Goal: Information Seeking & Learning: Learn about a topic

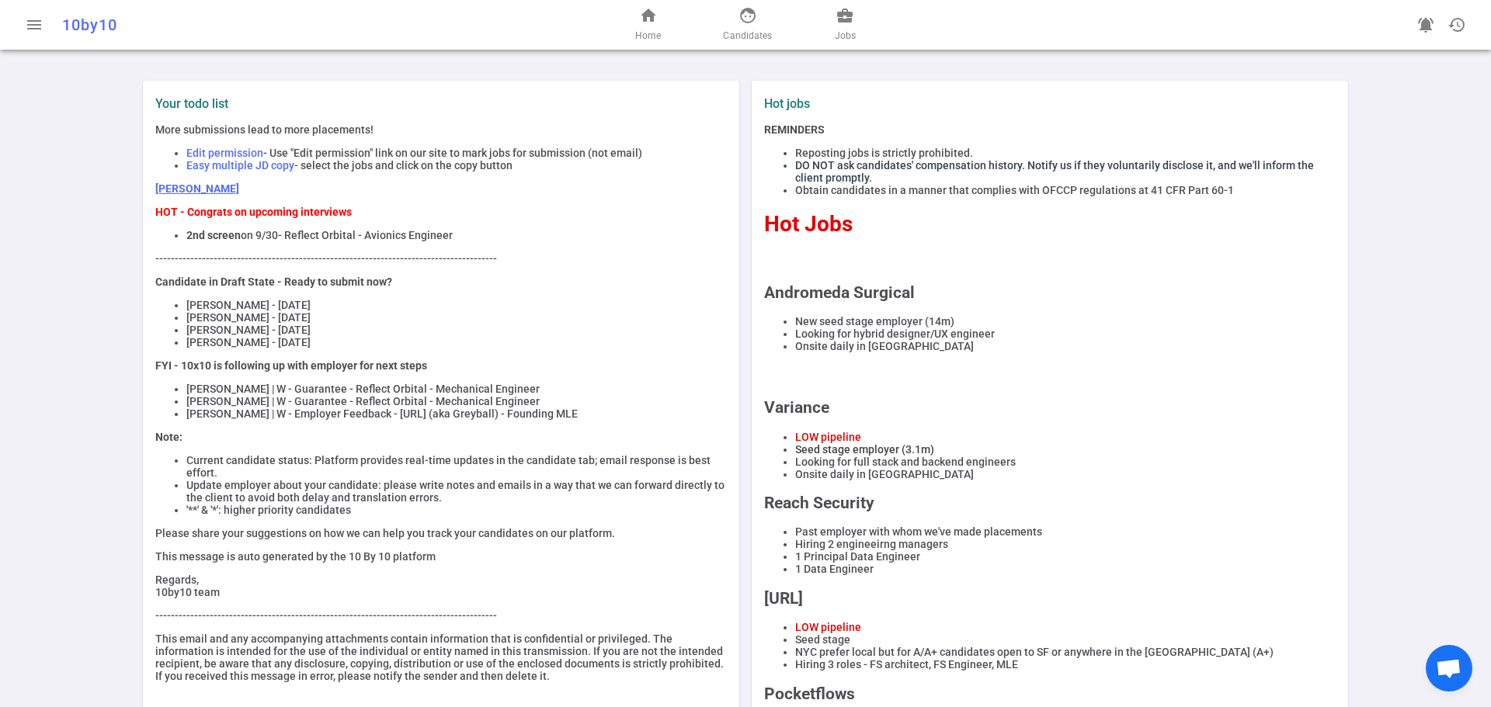
drag, startPoint x: 179, startPoint y: 412, endPoint x: 571, endPoint y: 416, distance: 391.4
click at [571, 416] on ul "[PERSON_NAME] | W - Guarantee - Reflect Orbital - Mechanical Engineer [PERSON_N…" at bounding box center [441, 401] width 572 height 37
click at [596, 321] on li "[PERSON_NAME] - [DATE]" at bounding box center [456, 317] width 540 height 12
click at [843, 23] on span "business_center" at bounding box center [845, 15] width 19 height 19
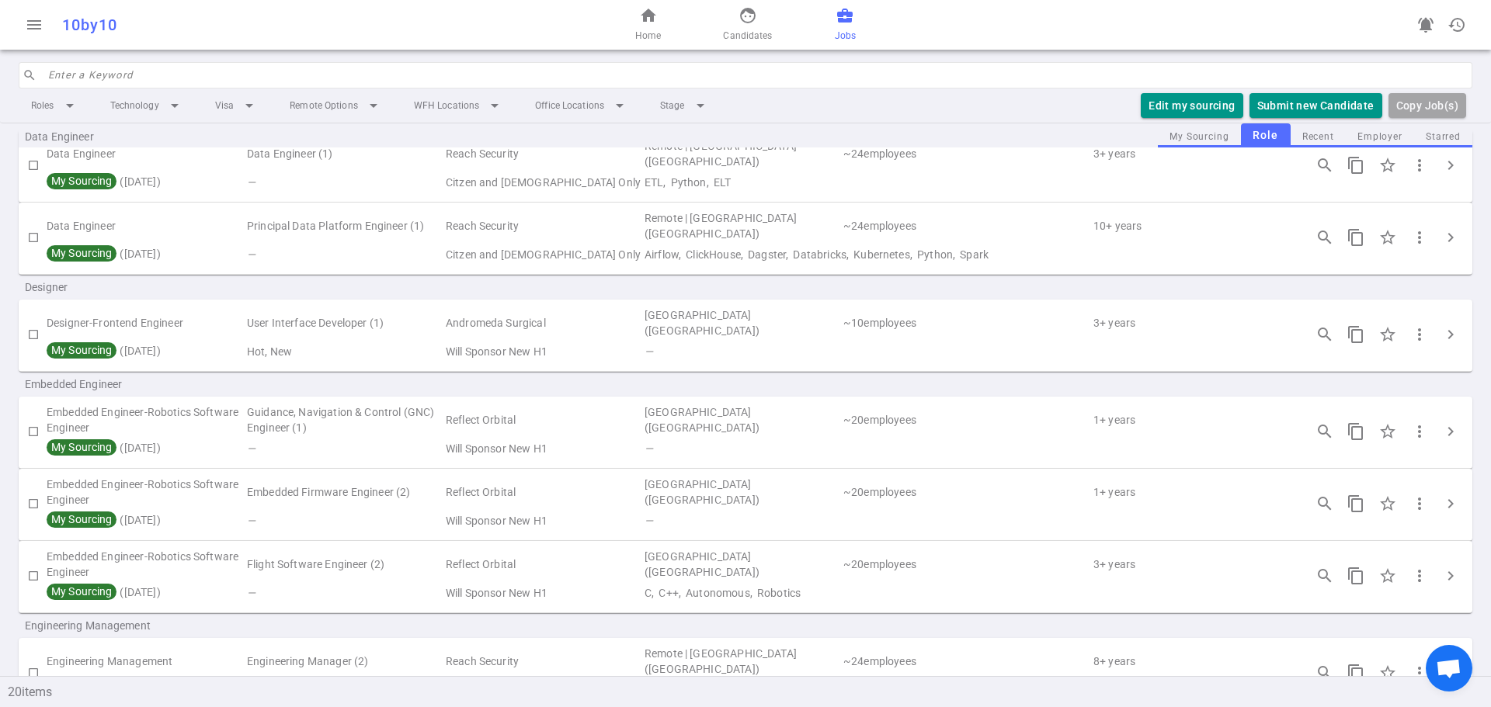
scroll to position [155, 0]
click at [1441, 331] on span "chevron_right" at bounding box center [1450, 335] width 19 height 19
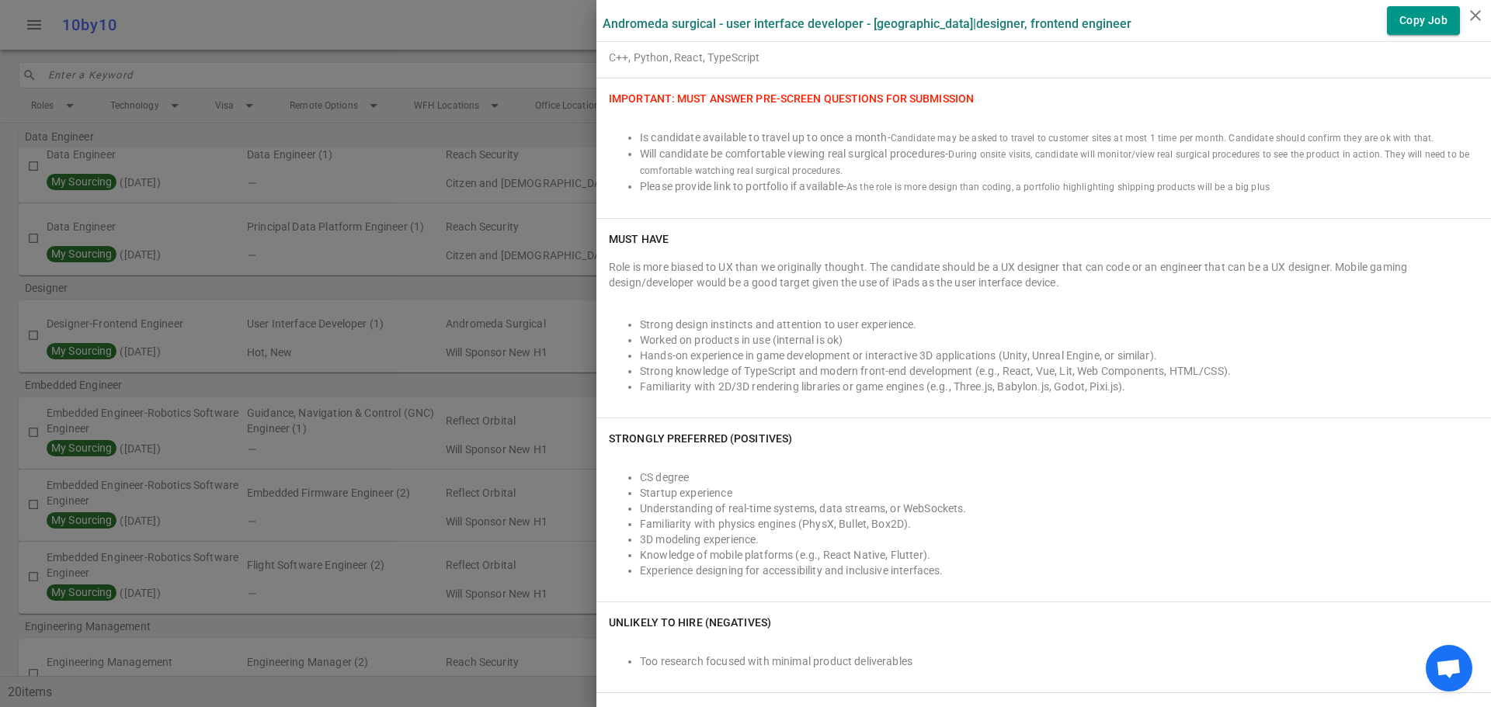
scroll to position [388, 0]
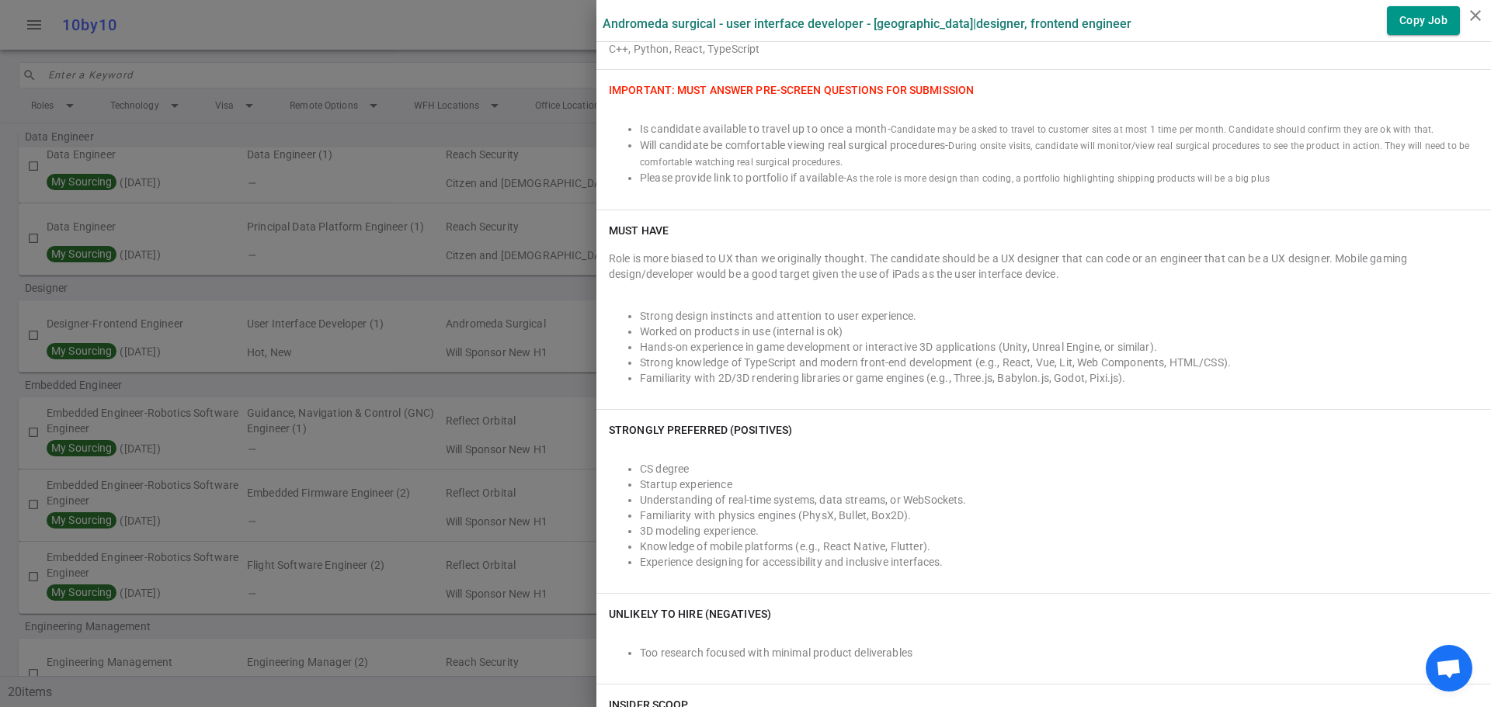
click at [379, 261] on div at bounding box center [745, 353] width 1491 height 707
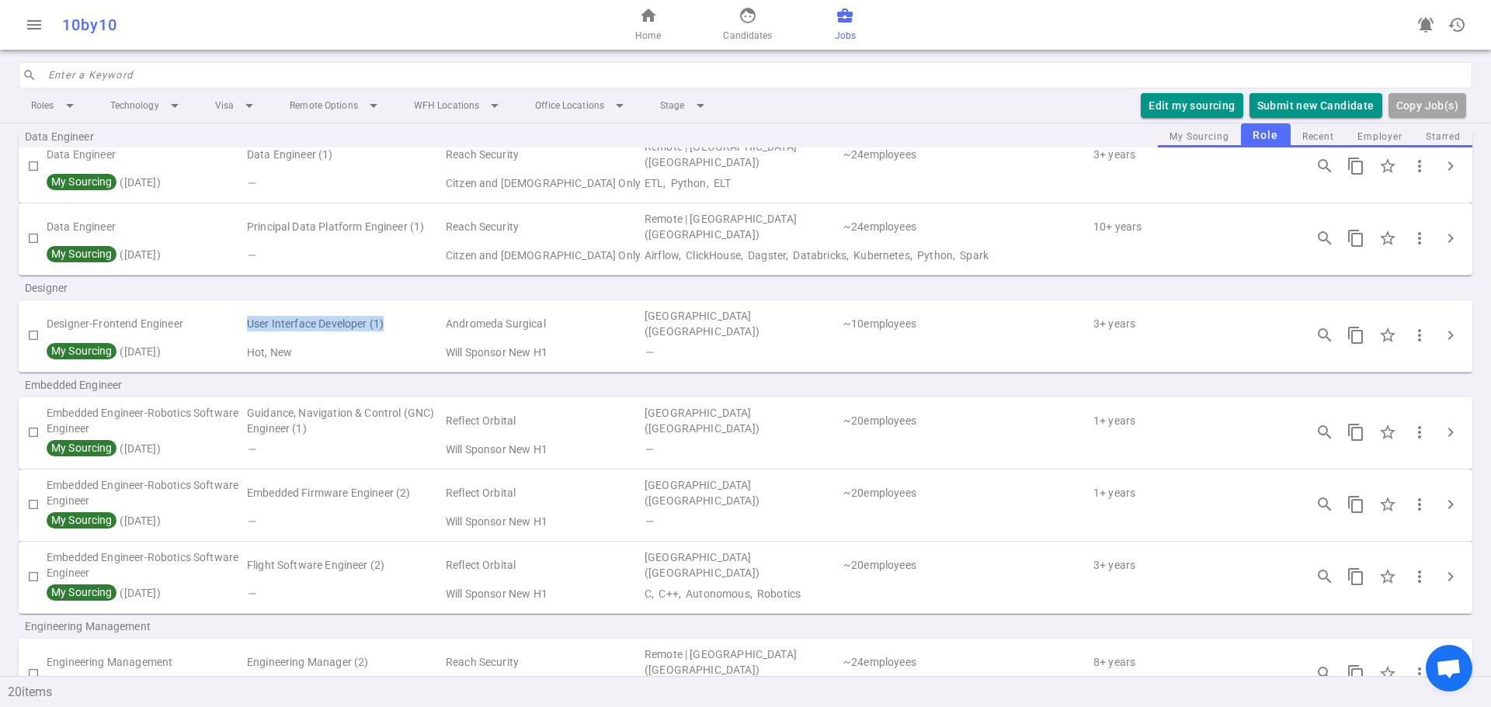
drag, startPoint x: 398, startPoint y: 318, endPoint x: 242, endPoint y: 307, distance: 155.7
click at [242, 307] on tr "Designer-Frontend Engineer User Interface Developer (1) Andromeda Surgical [GEO…" at bounding box center [746, 325] width 1454 height 36
click at [242, 308] on td "Designer-Frontend Engineer" at bounding box center [146, 325] width 199 height 36
drag, startPoint x: 570, startPoint y: 328, endPoint x: 447, endPoint y: 330, distance: 123.5
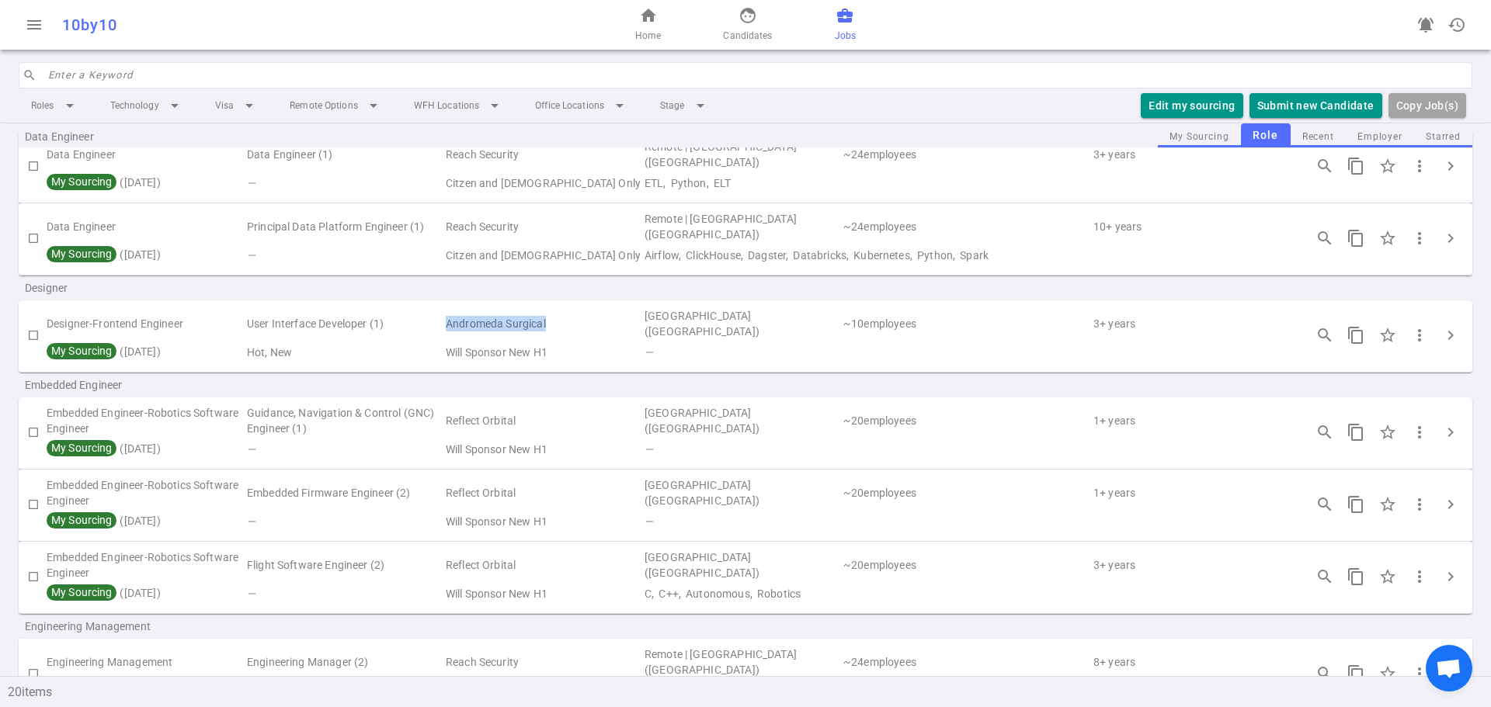
click at [447, 330] on td "Andromeda Surgical" at bounding box center [543, 325] width 199 height 36
drag, startPoint x: 447, startPoint y: 330, endPoint x: 469, endPoint y: 326, distance: 22.9
click at [447, 330] on td "Andromeda Surgical" at bounding box center [543, 325] width 199 height 36
drag, startPoint x: 561, startPoint y: 322, endPoint x: 438, endPoint y: 332, distance: 123.9
click at [438, 332] on tr "Designer-Frontend Engineer User Interface Developer (1) Andromeda Surgical [GEO…" at bounding box center [746, 325] width 1454 height 36
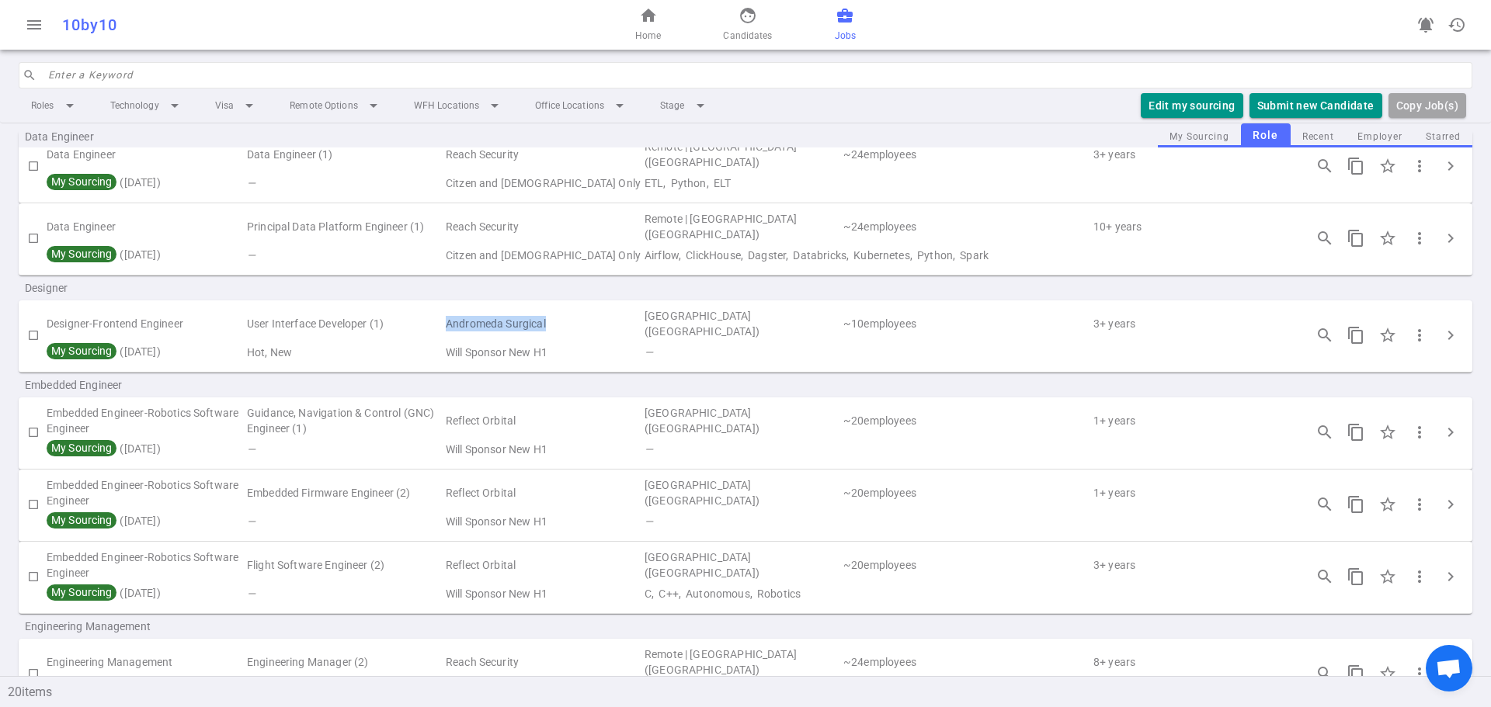
copy tr "Andromeda Surgical"
click at [525, 337] on td "Andromeda Surgical" at bounding box center [543, 325] width 199 height 36
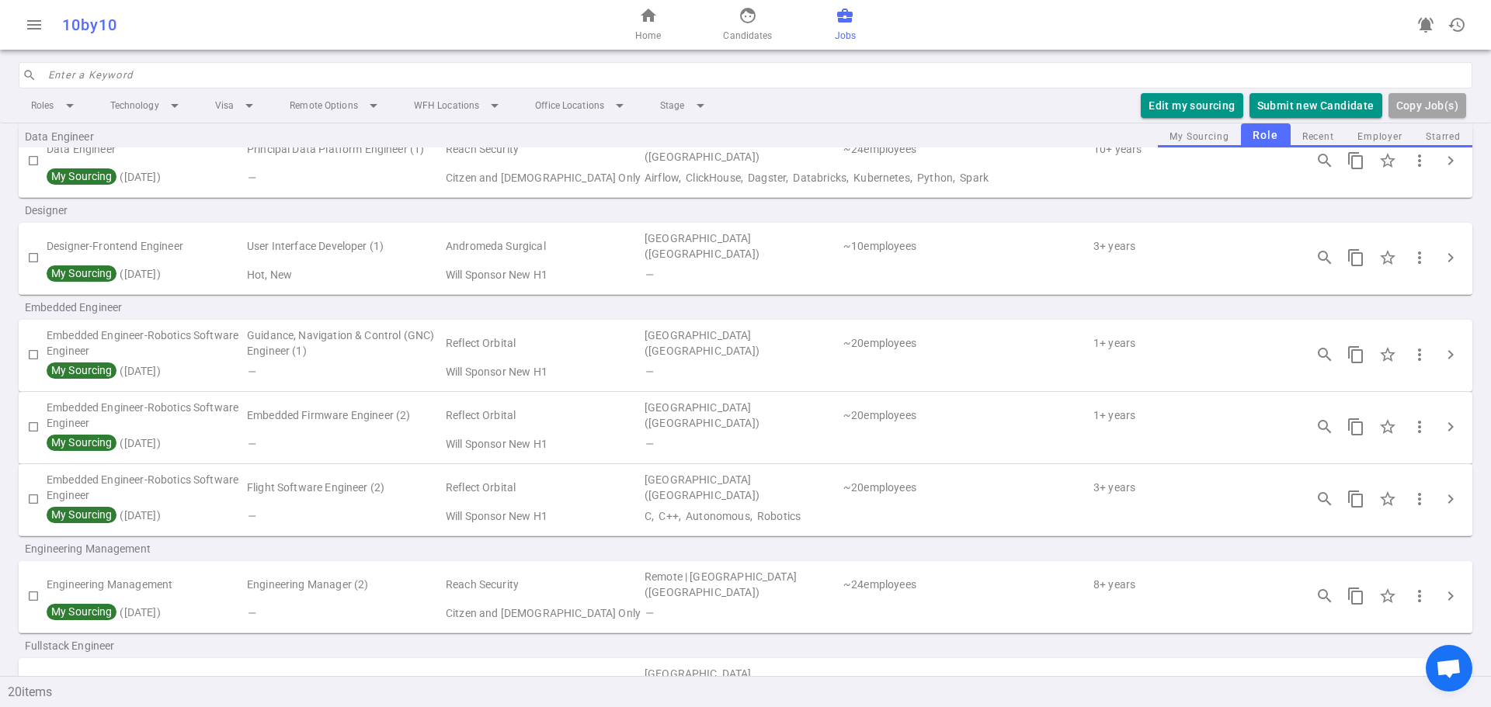
scroll to position [0, 0]
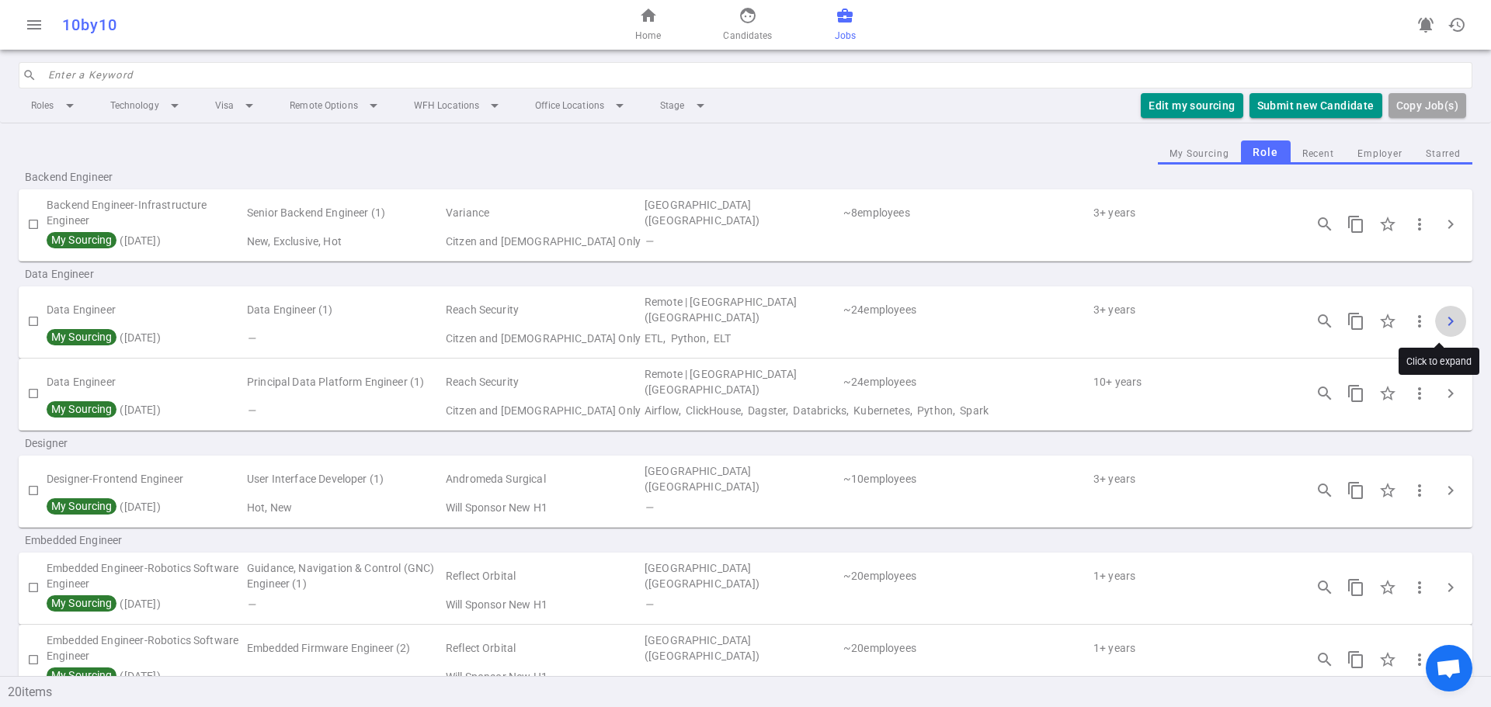
click at [1436, 335] on button "chevron_right" at bounding box center [1450, 321] width 31 height 31
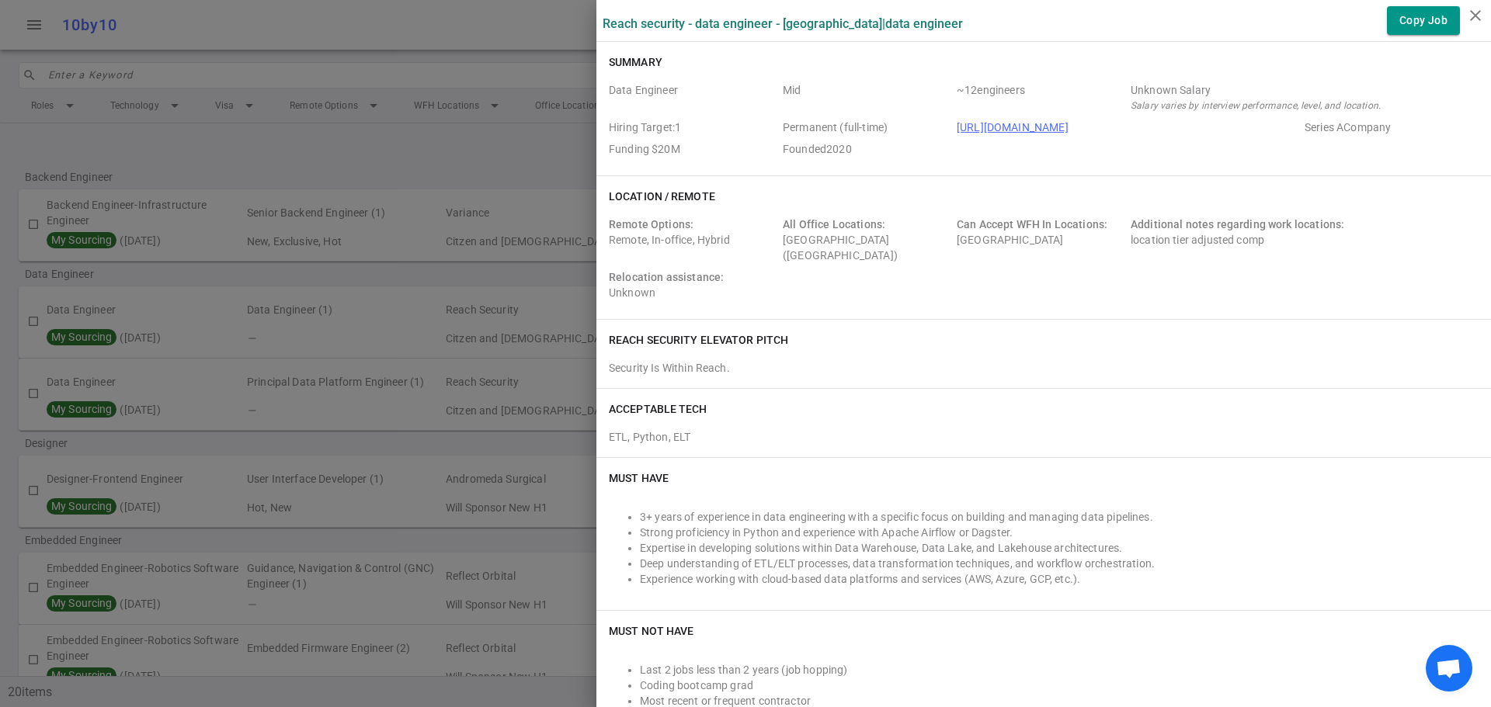
click at [318, 300] on div at bounding box center [745, 353] width 1491 height 707
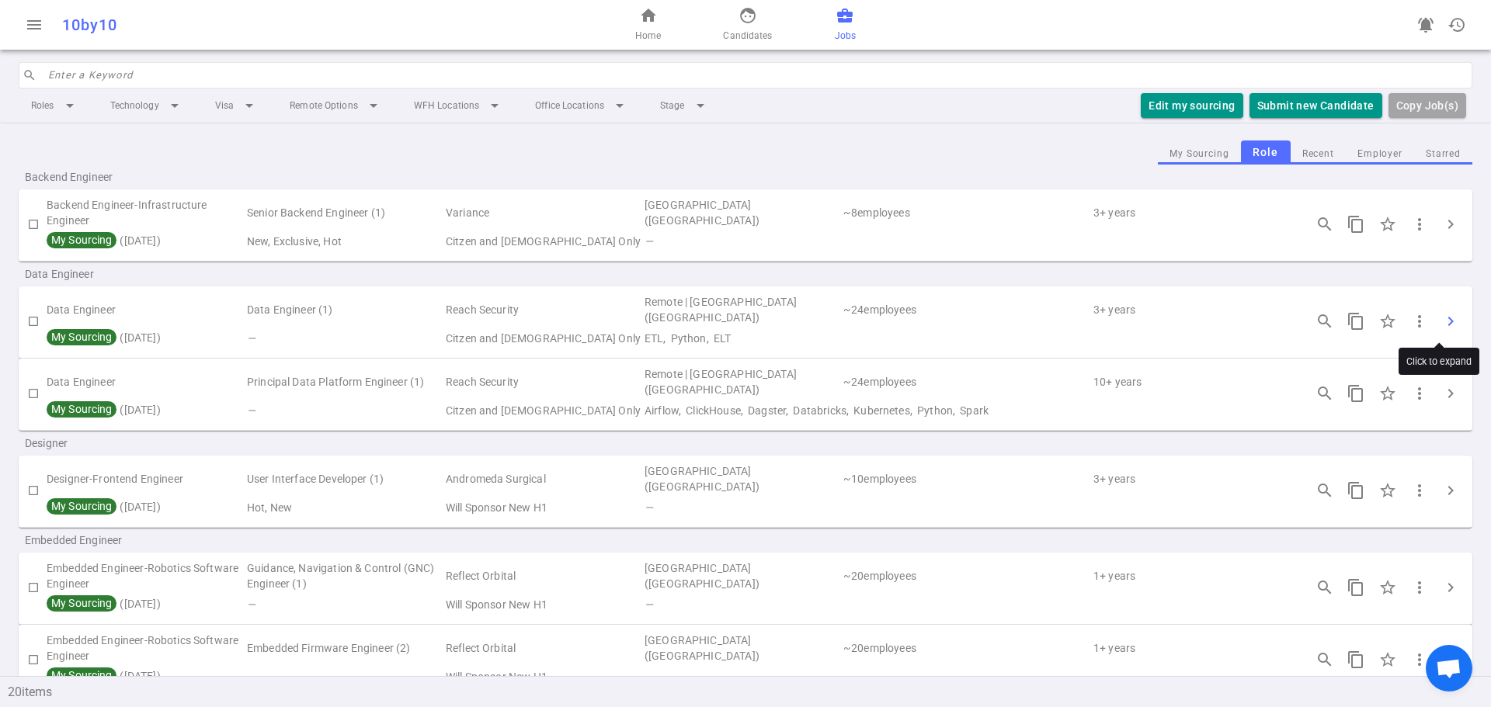
click at [1445, 322] on span "chevron_right" at bounding box center [1450, 321] width 19 height 19
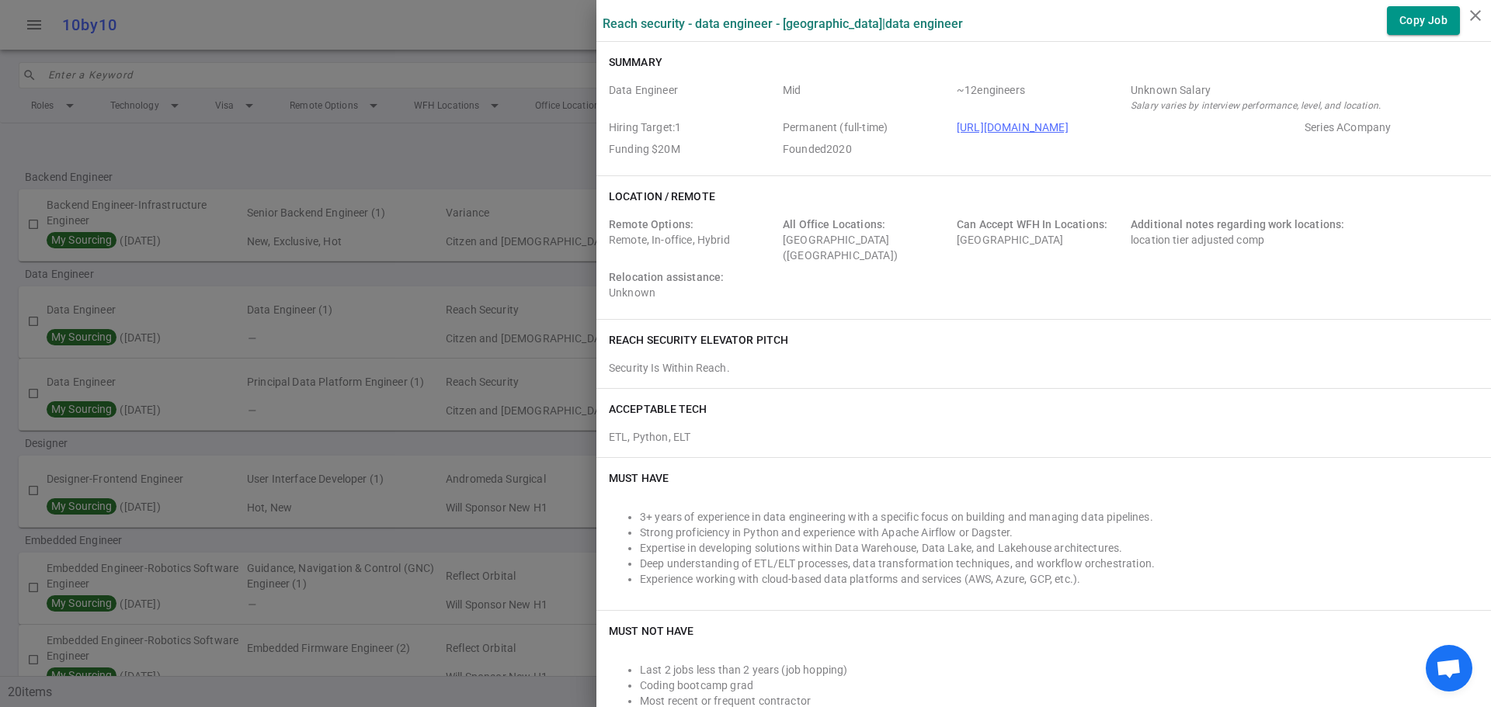
click at [1445, 322] on div "Reach Security elevator pitch Security Is Within Reach." at bounding box center [1043, 354] width 895 height 68
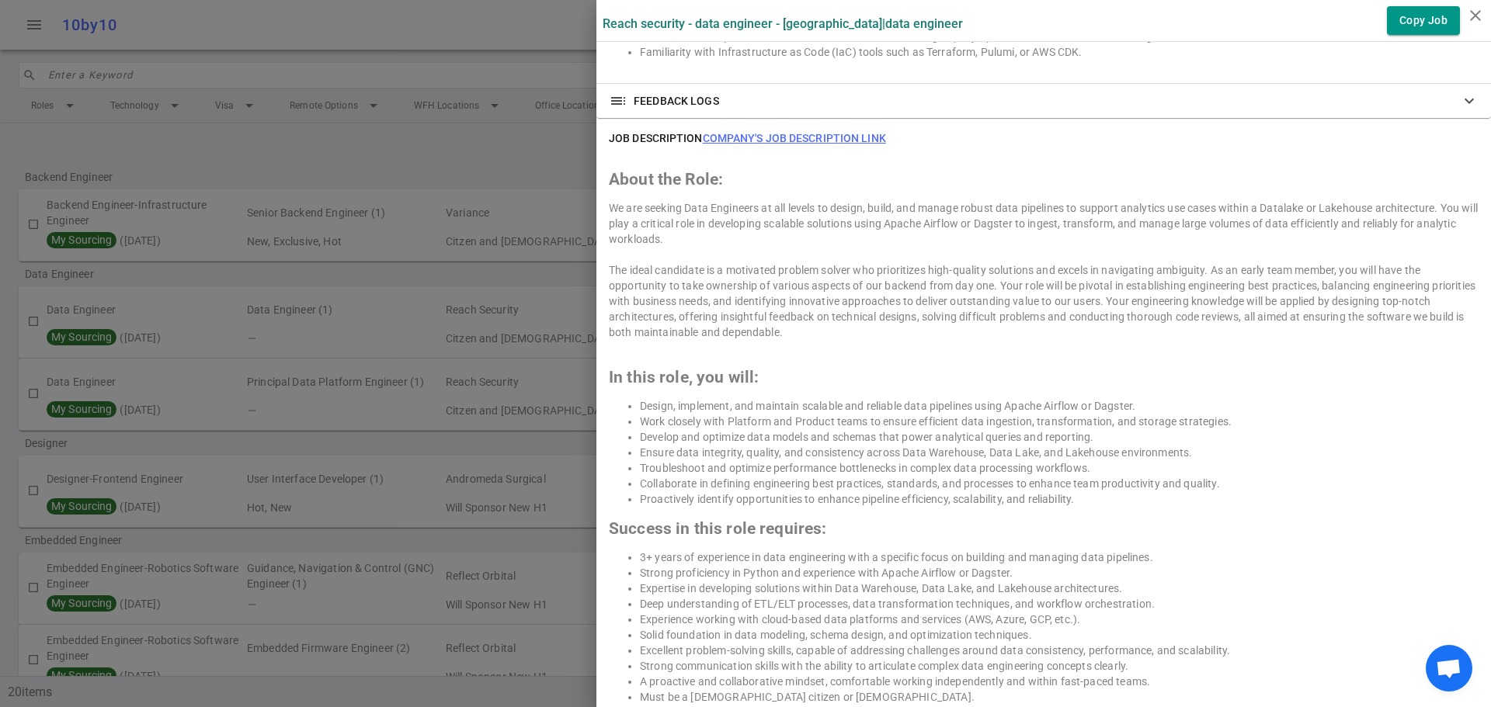
scroll to position [777, 0]
click at [791, 130] on link "Company's job description link" at bounding box center [794, 133] width 183 height 12
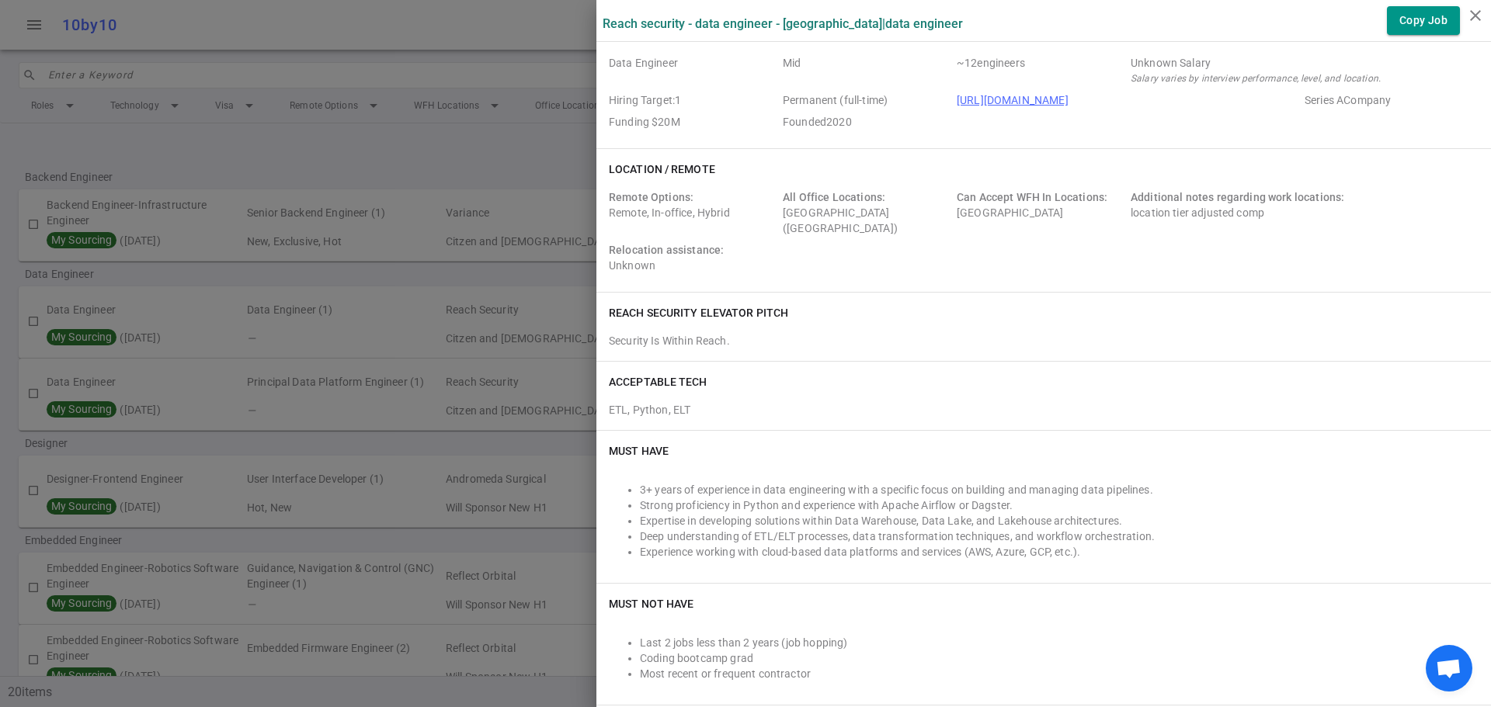
scroll to position [0, 0]
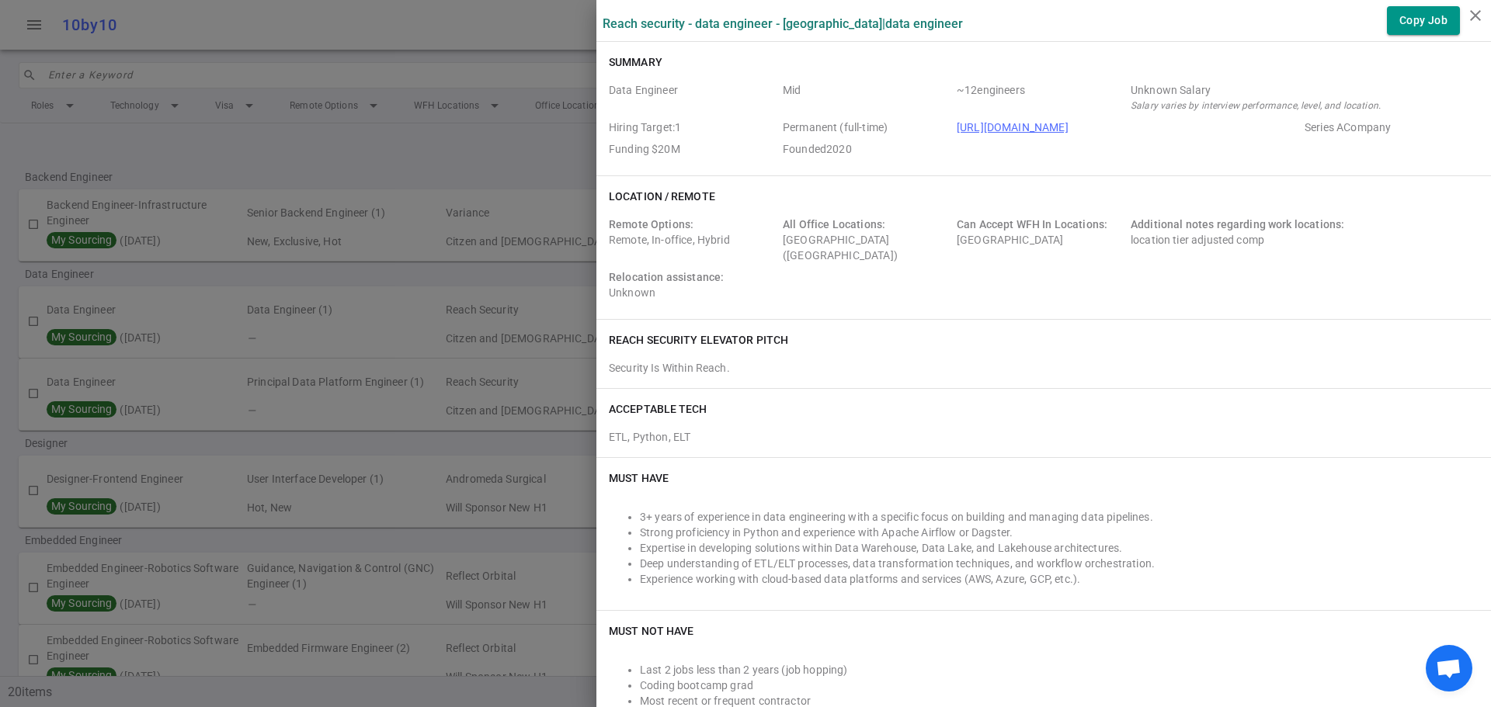
click at [940, 281] on div "Remote Options: Remote, In-office, Hybrid All Office Locations: [GEOGRAPHIC_DAT…" at bounding box center [1044, 262] width 870 height 90
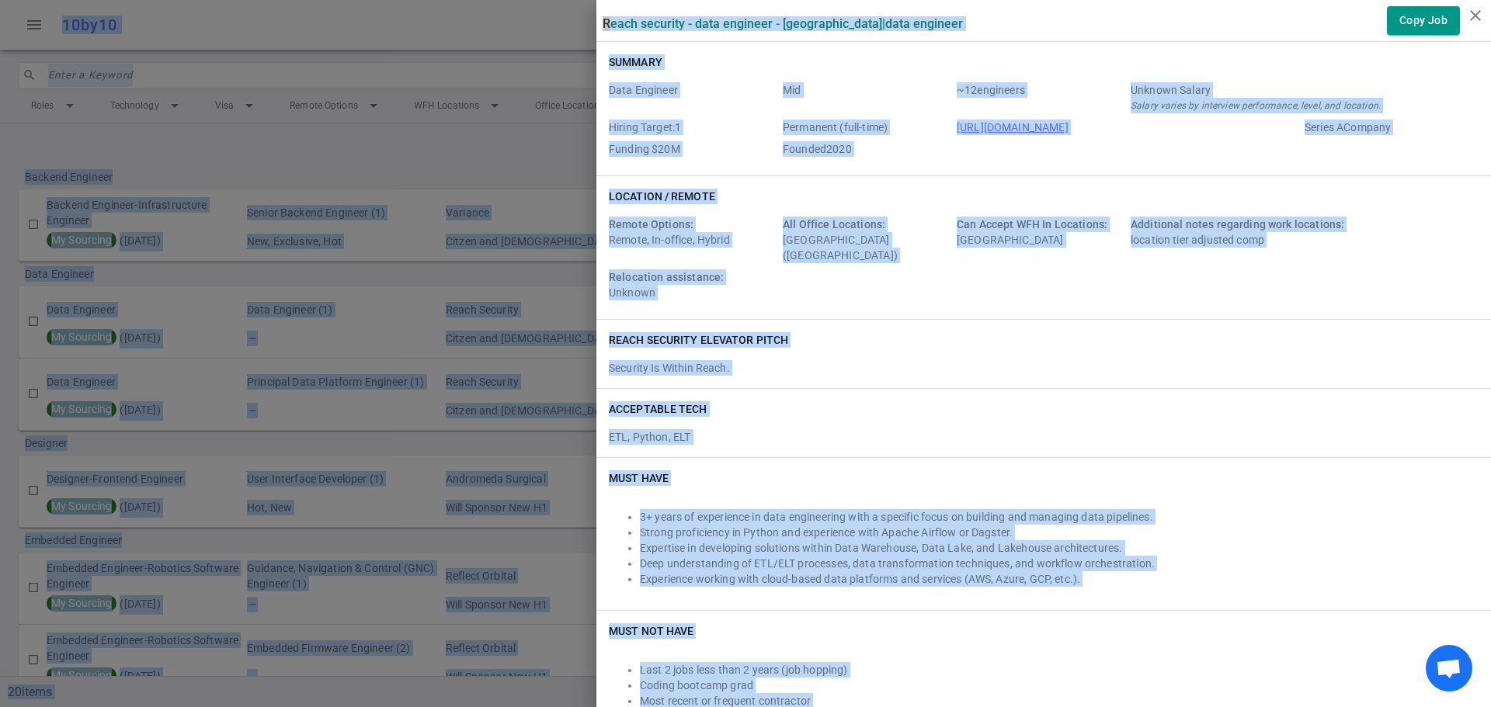
click at [929, 287] on div "Remote Options: Remote, In-office, Hybrid All Office Locations: [GEOGRAPHIC_DAT…" at bounding box center [1044, 262] width 870 height 90
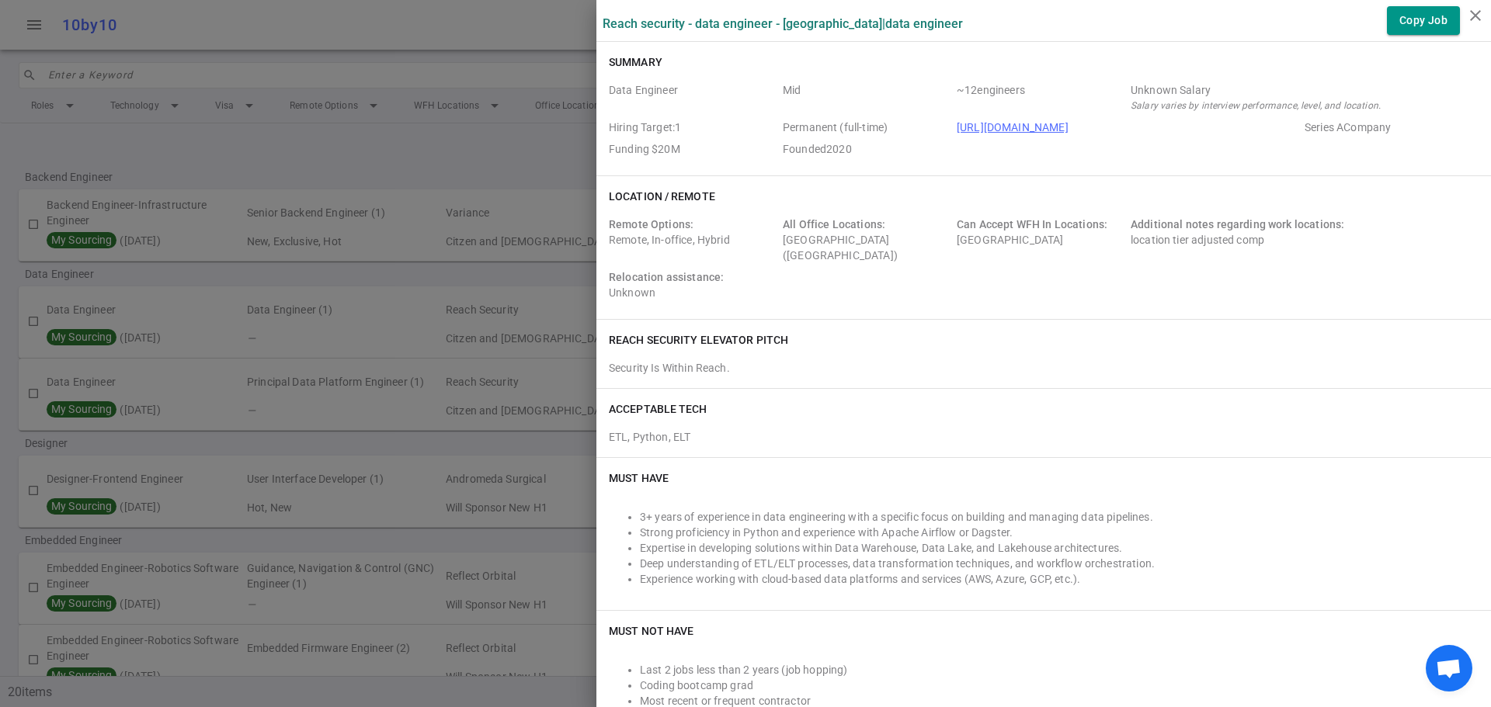
click at [874, 280] on div "Remote Options: Remote, In-office, Hybrid All Office Locations: [GEOGRAPHIC_DAT…" at bounding box center [1044, 262] width 870 height 90
click at [454, 262] on div at bounding box center [745, 353] width 1491 height 707
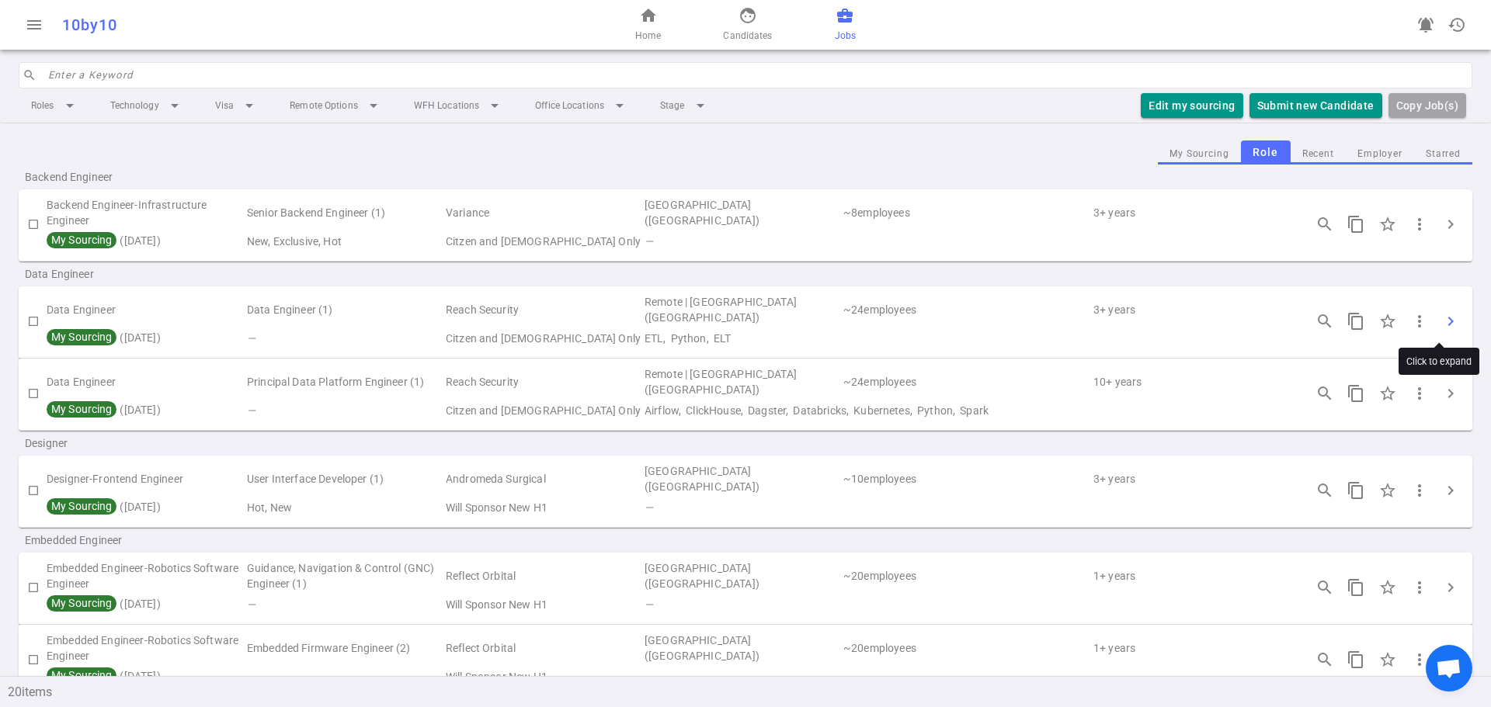
click at [1441, 317] on span "chevron_right" at bounding box center [1450, 321] width 19 height 19
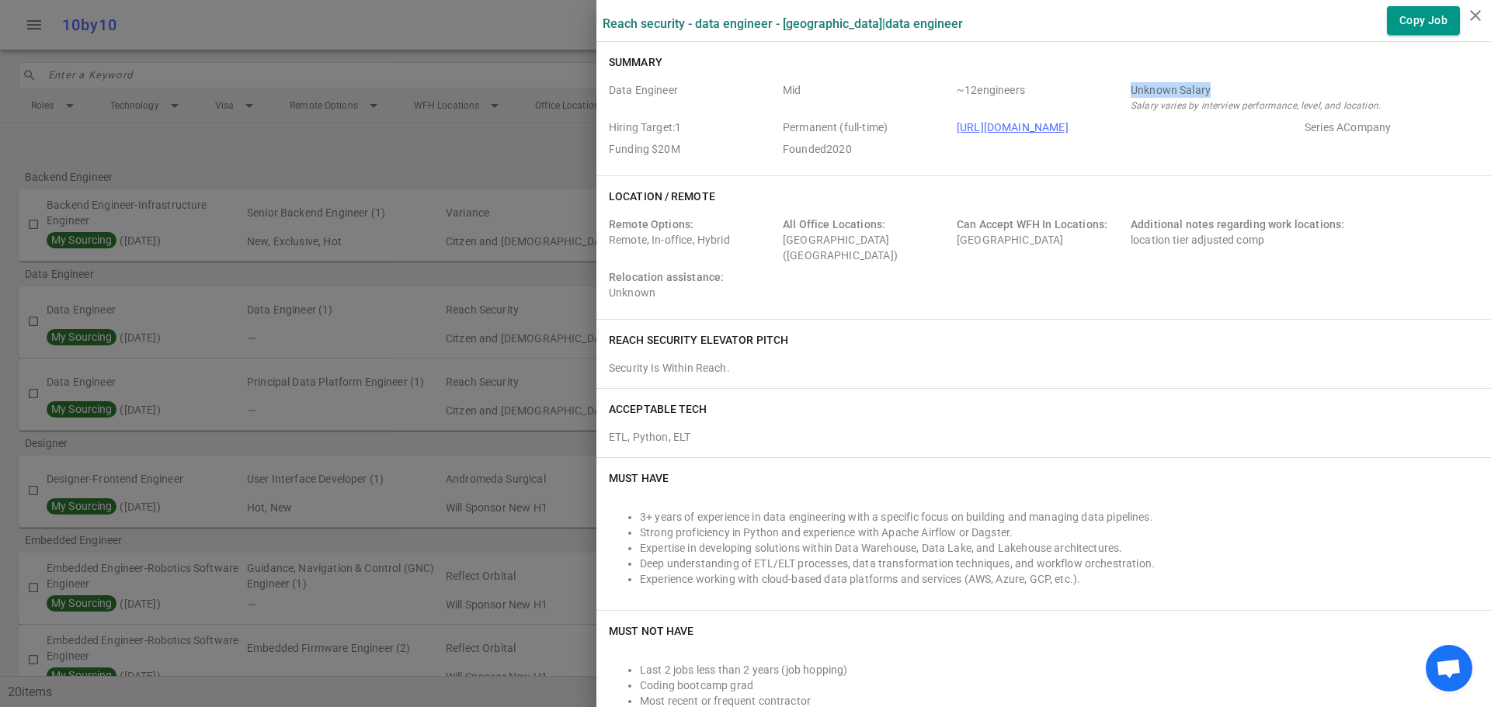
drag, startPoint x: 1116, startPoint y: 90, endPoint x: 1275, endPoint y: 87, distance: 159.2
click at [1275, 87] on div "Data Engineer Mid ~ 12 engineers Unknown Salary Salary varies by interview perf…" at bounding box center [1044, 122] width 870 height 81
click at [1275, 87] on div "Unknown Salary" at bounding box center [1302, 90] width 342 height 16
click at [1274, 88] on div "Unknown Salary" at bounding box center [1302, 90] width 342 height 16
drag, startPoint x: 1114, startPoint y: 90, endPoint x: 1366, endPoint y: 109, distance: 253.1
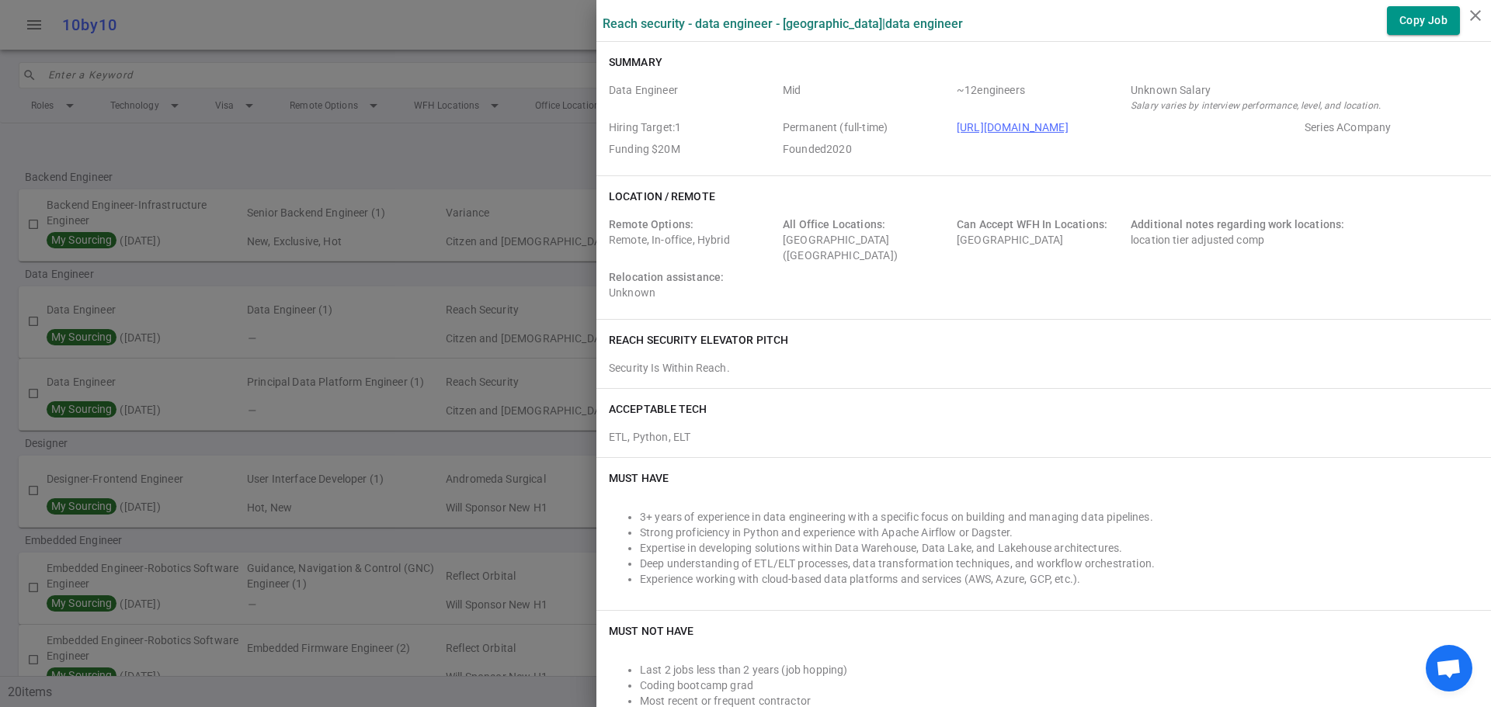
click at [1366, 109] on div "Data Engineer Mid ~ 12 engineers Unknown Salary Salary varies by interview perf…" at bounding box center [1044, 122] width 870 height 81
copy div "engineers Unknown Salary Salary varies by interview performance, level, and loc…"
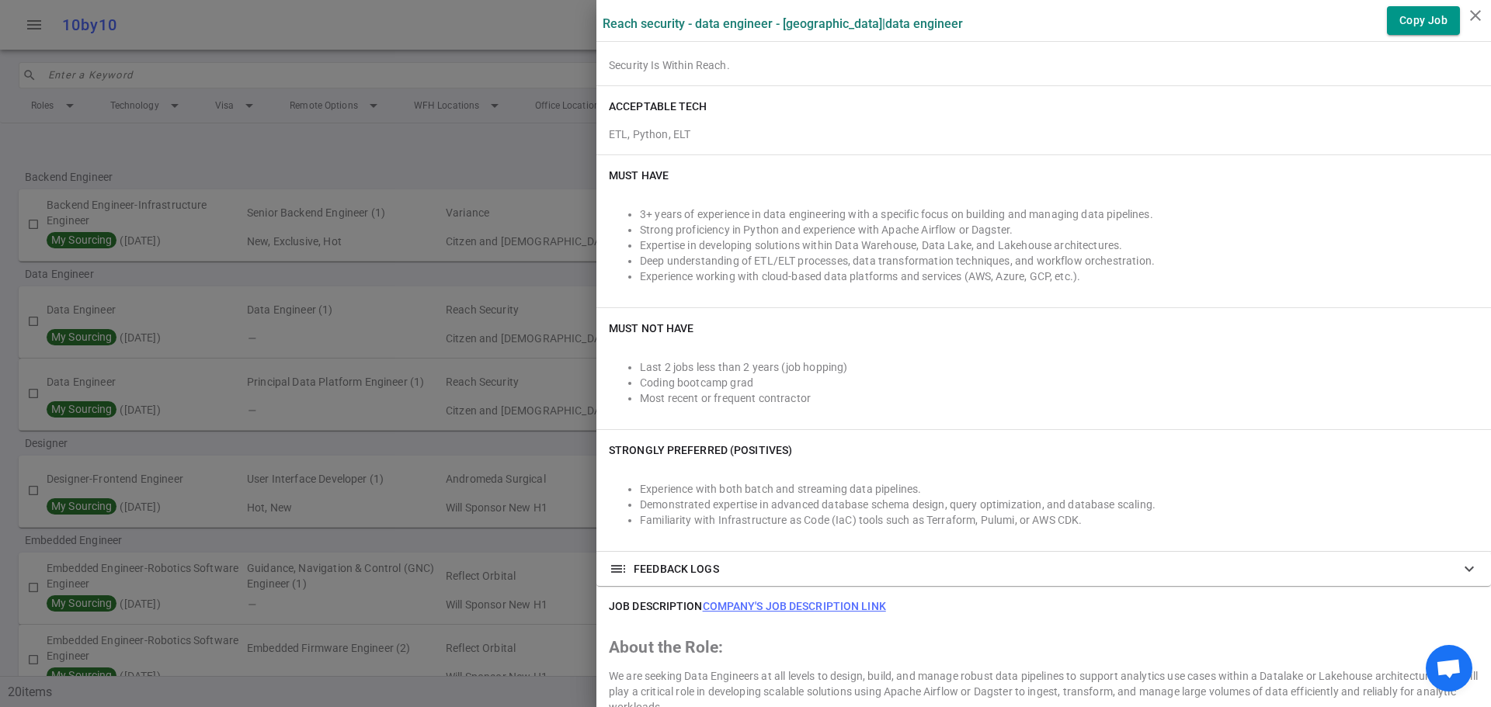
scroll to position [311, 0]
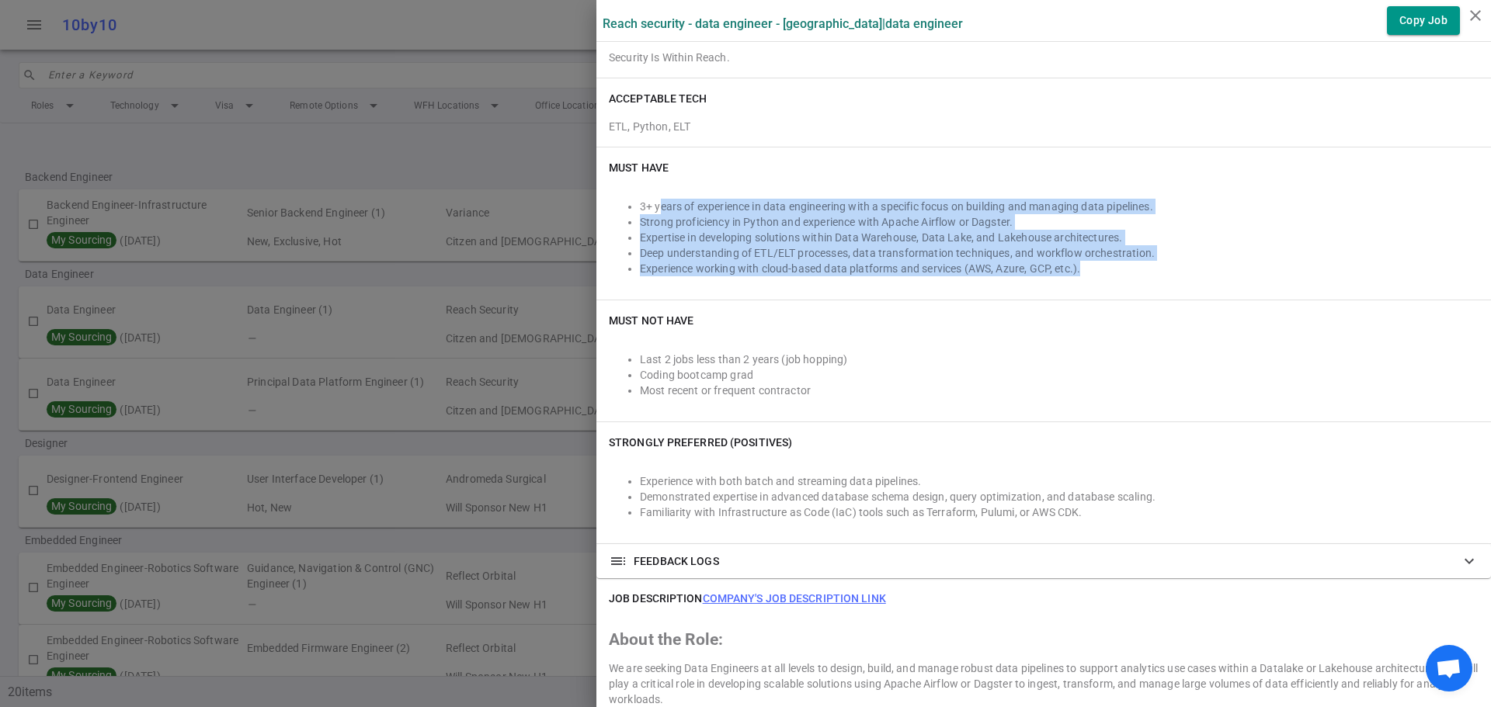
drag, startPoint x: 1097, startPoint y: 268, endPoint x: 648, endPoint y: 198, distance: 454.3
click at [647, 199] on ul "3+ years of experience in data engineering with a specific focus on building an…" at bounding box center [1044, 238] width 870 height 78
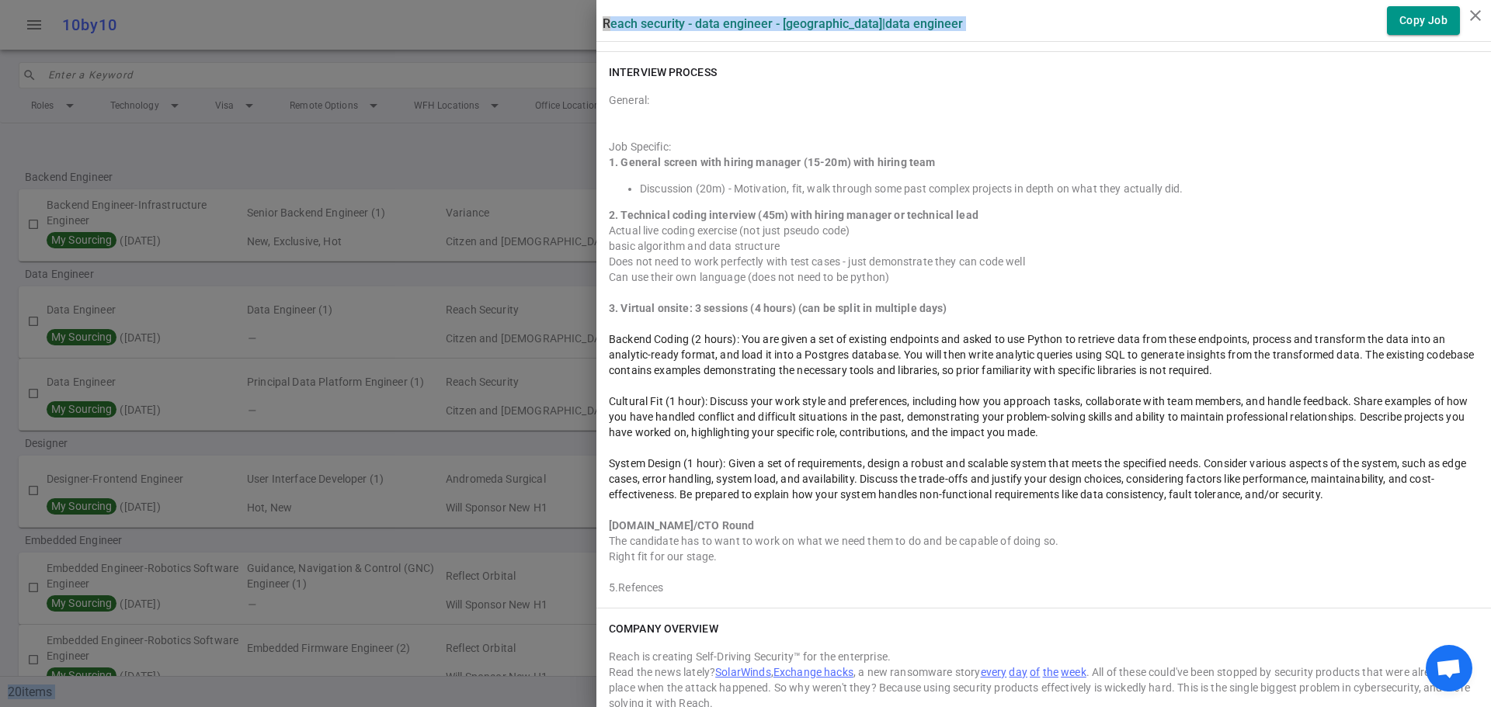
scroll to position [1879, 0]
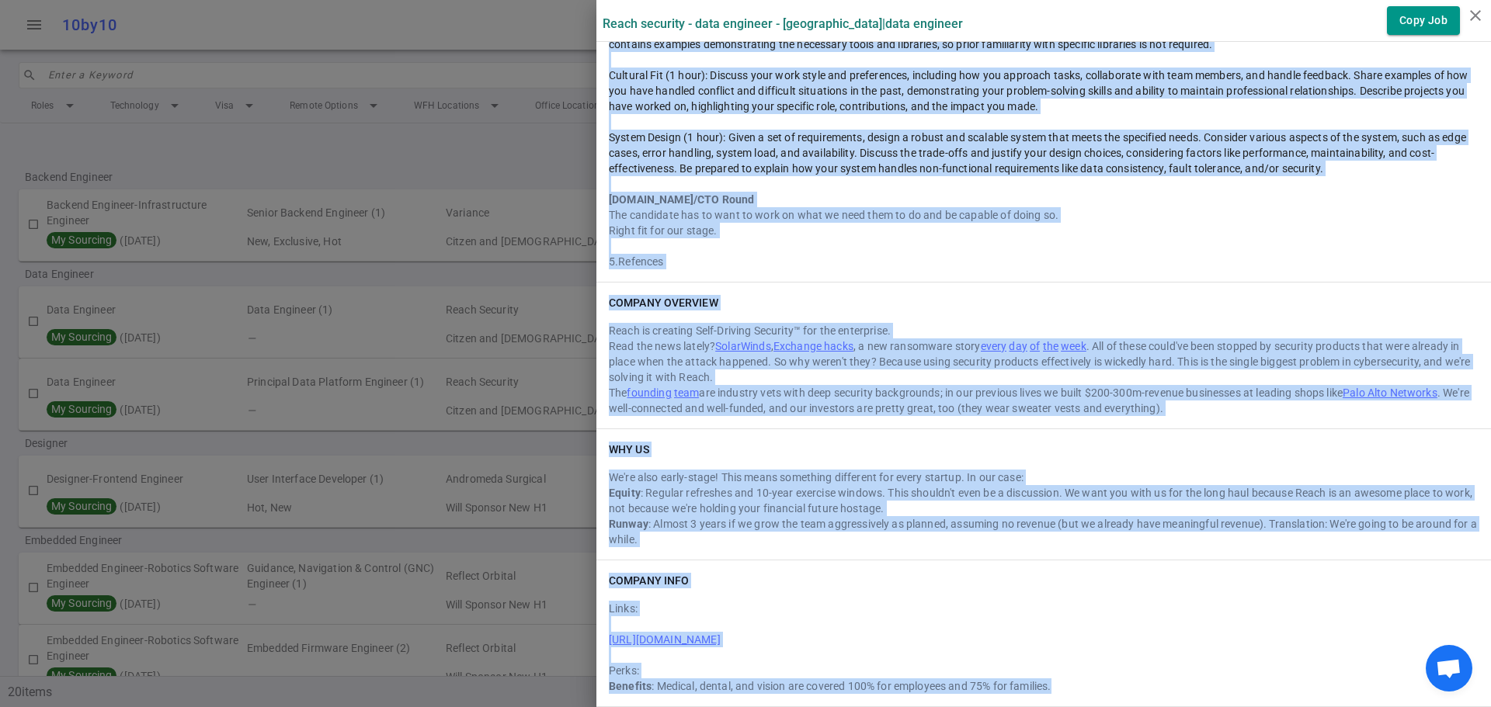
drag, startPoint x: 597, startPoint y: 56, endPoint x: 1083, endPoint y: 671, distance: 783.5
copy div "Loremip Dolo Sitametc Adi ~ 46 elitseddo Eiusmod Tempor Incidi utlabo et dolore…"
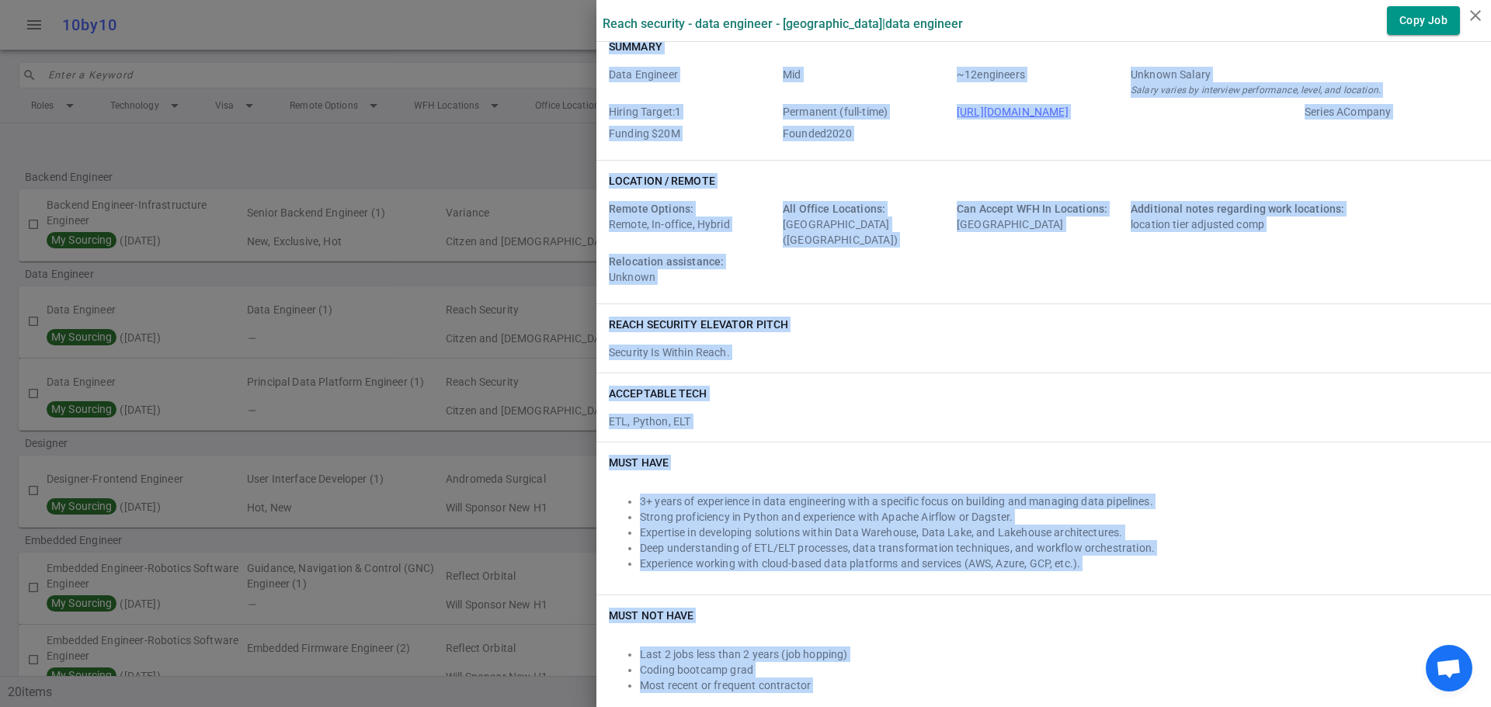
scroll to position [0, 0]
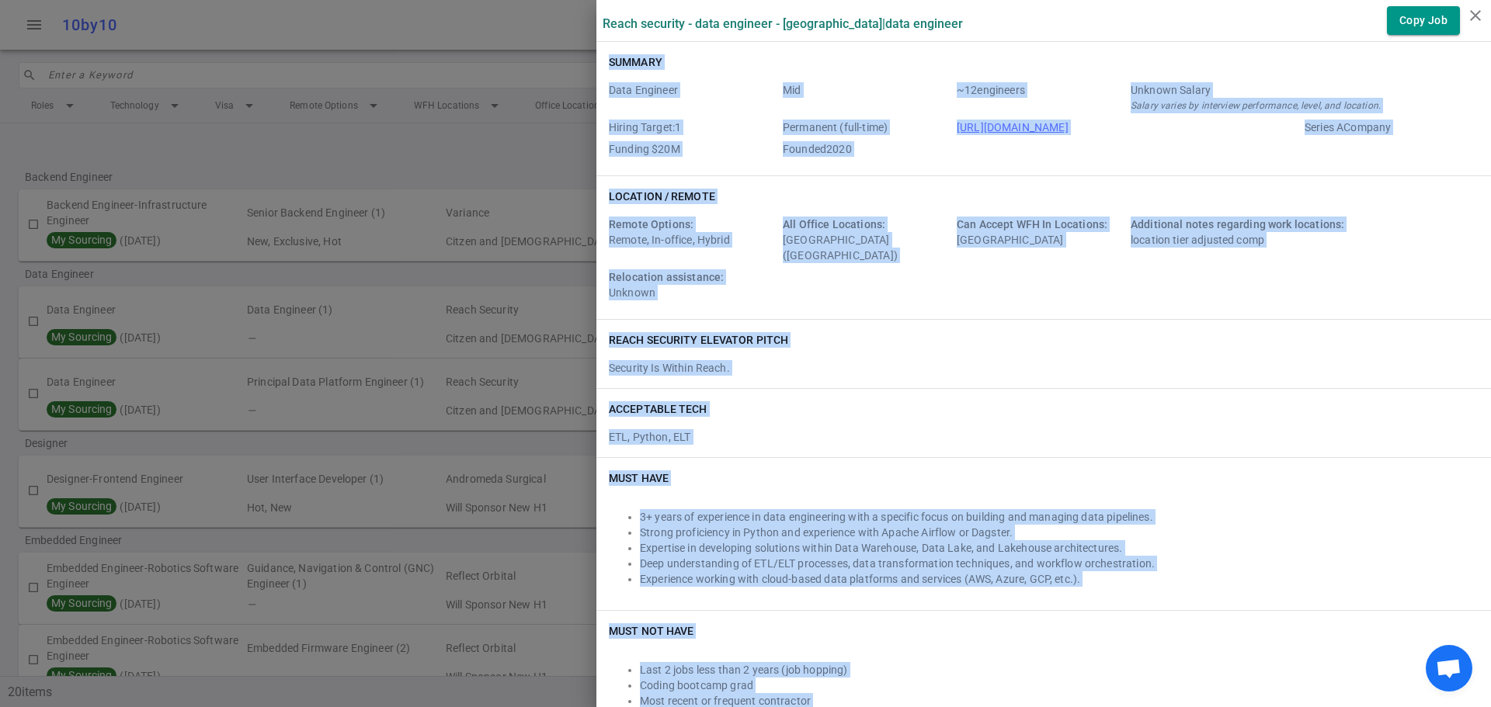
click at [1173, 181] on div "Location / Remote Remote Options: Remote, In-office, Hybrid All Office Location…" at bounding box center [1043, 247] width 895 height 143
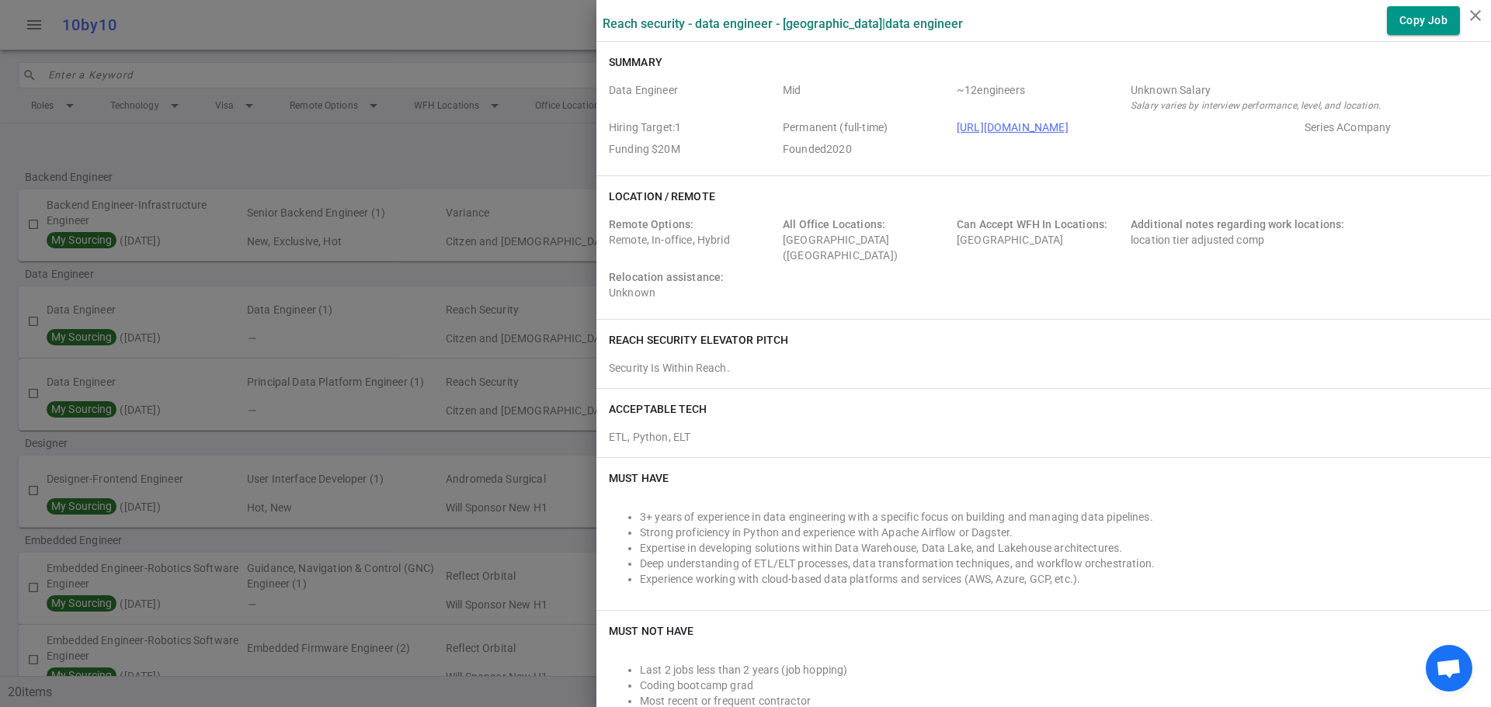
click at [443, 327] on div at bounding box center [745, 353] width 1491 height 707
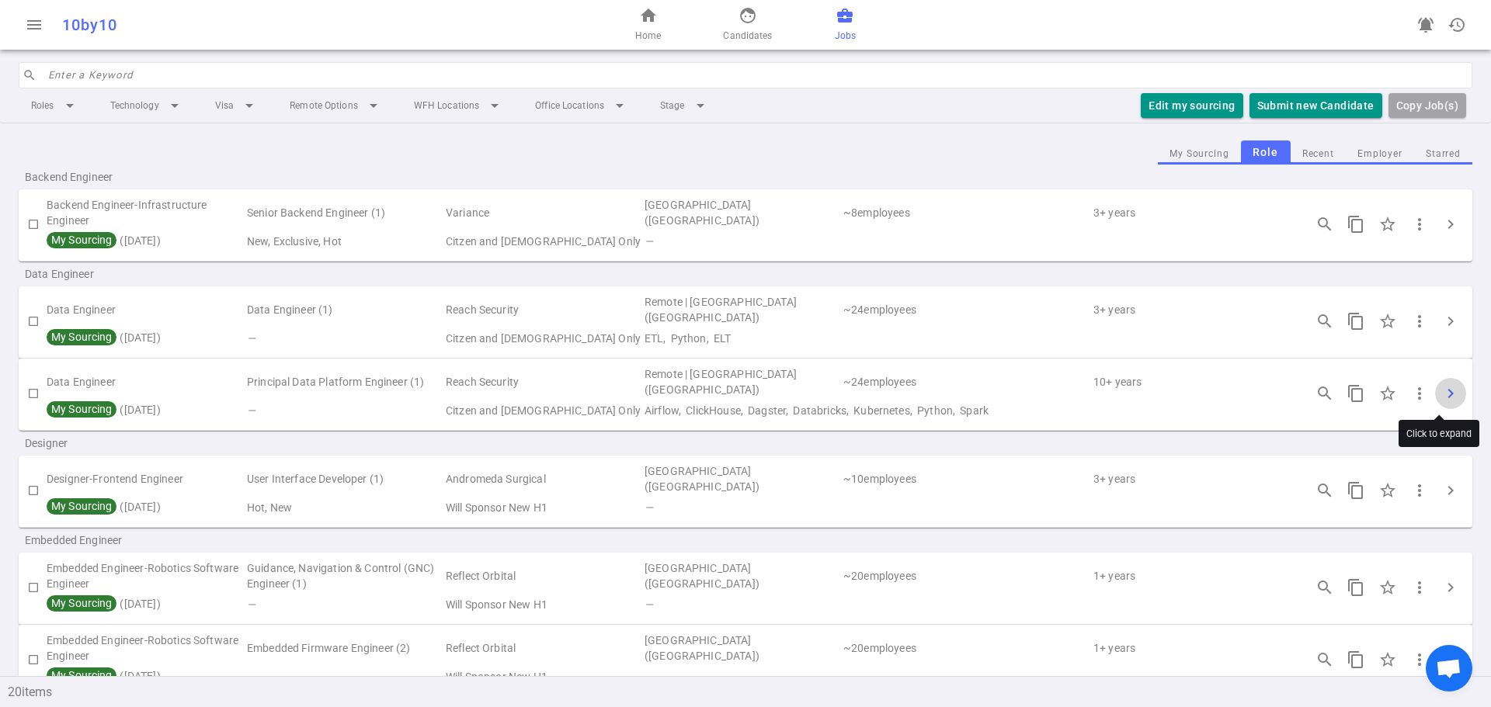
click at [1444, 388] on span "chevron_right" at bounding box center [1450, 393] width 19 height 19
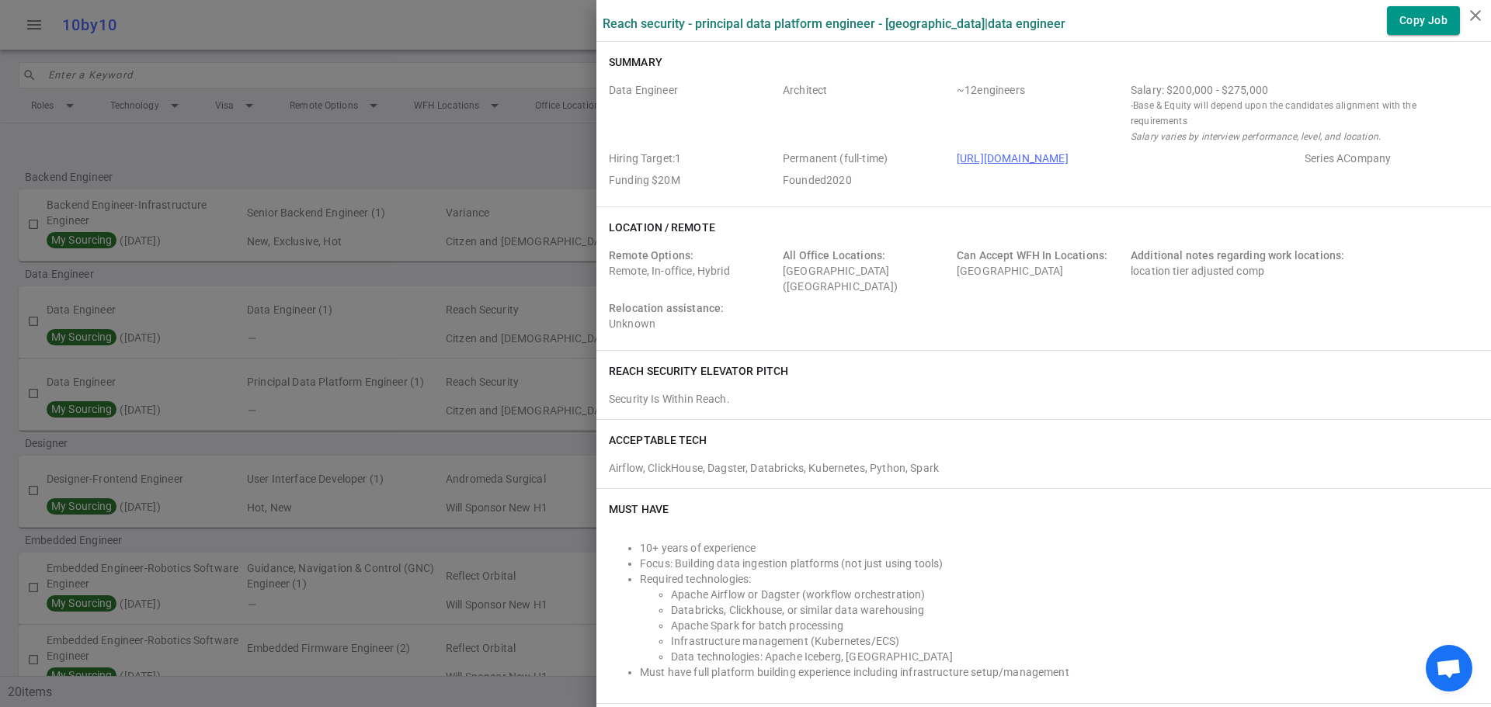
click at [464, 440] on div at bounding box center [745, 353] width 1491 height 707
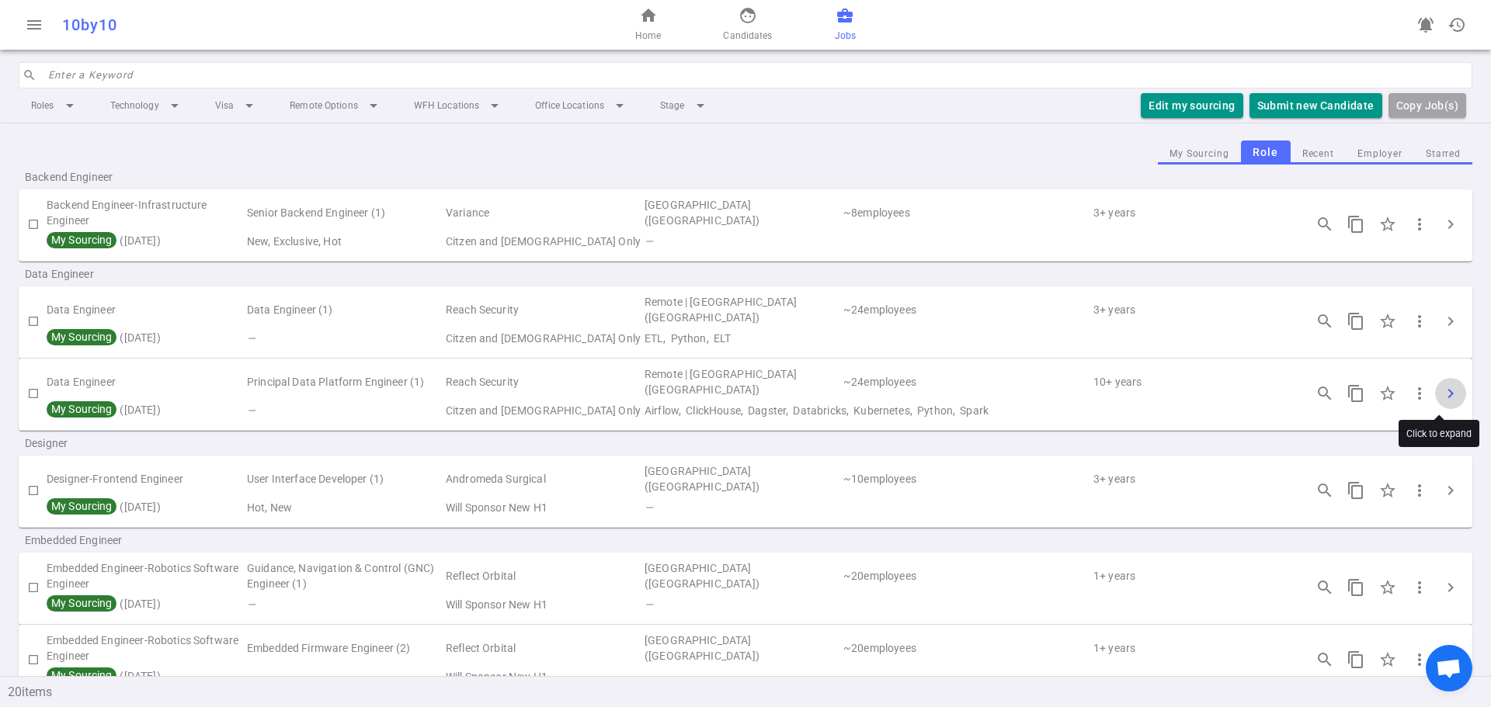
click at [1441, 390] on span "chevron_right" at bounding box center [1450, 393] width 19 height 19
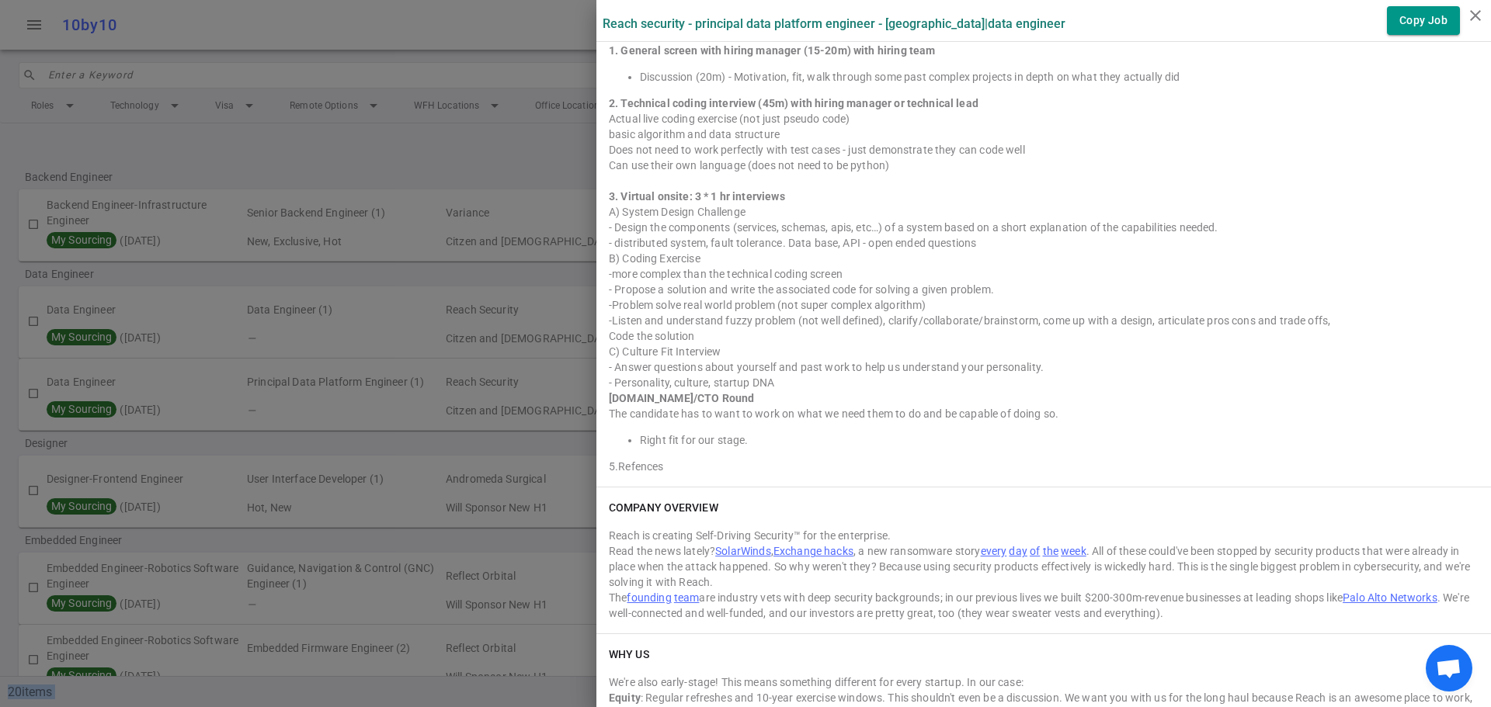
scroll to position [1221, 0]
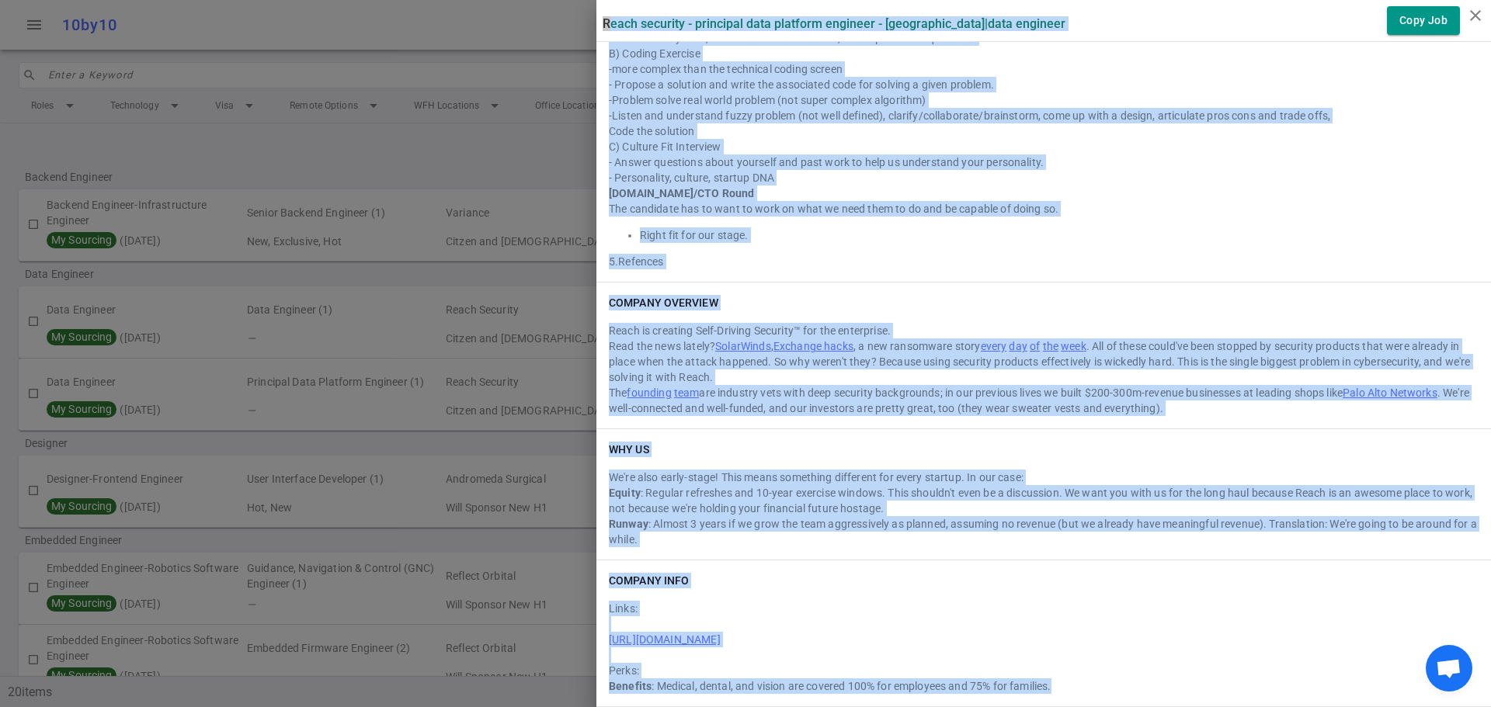
drag, startPoint x: 590, startPoint y: 16, endPoint x: 1250, endPoint y: 689, distance: 942.9
copy div "Lorem Ipsumdol - Sitametco Adip Elitsedd Eiusmodt - Incididun | Utla Etdolore M…"
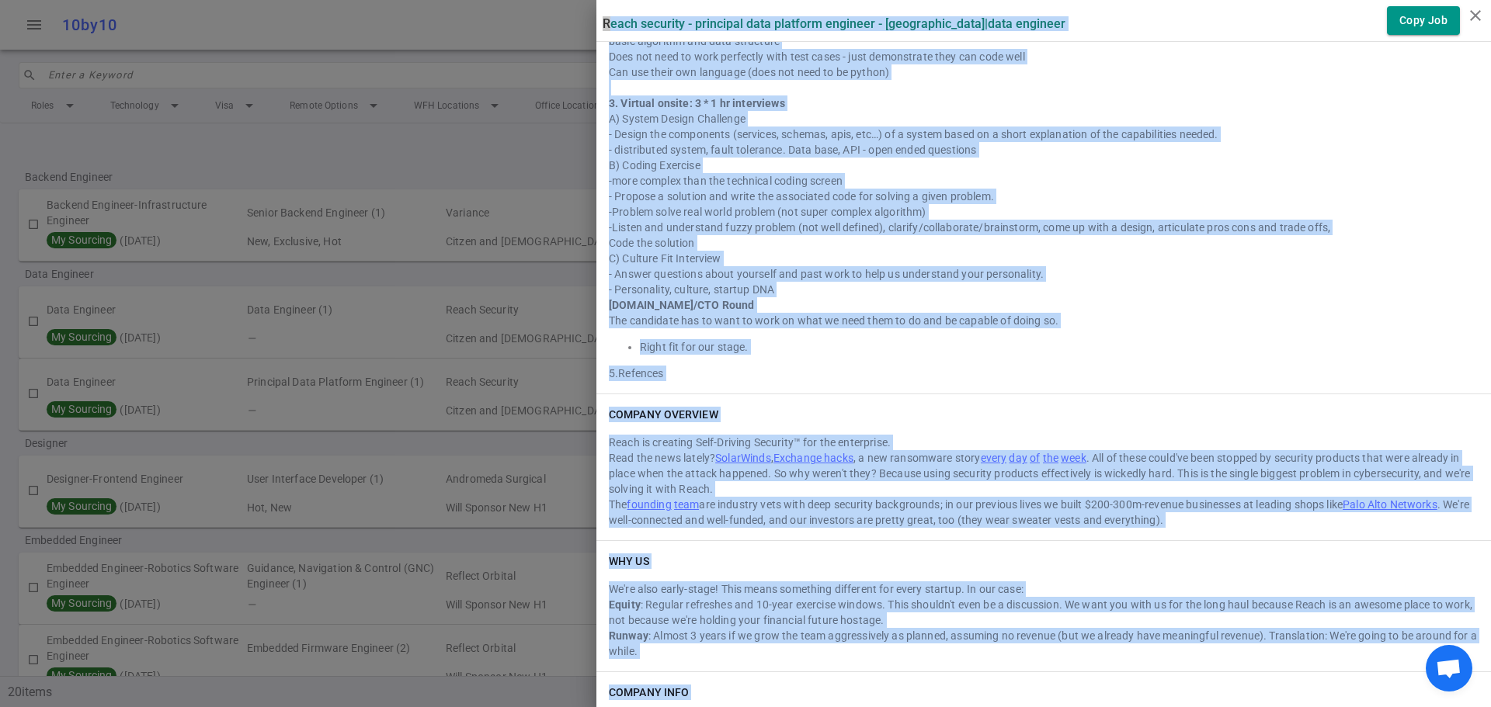
scroll to position [988, 0]
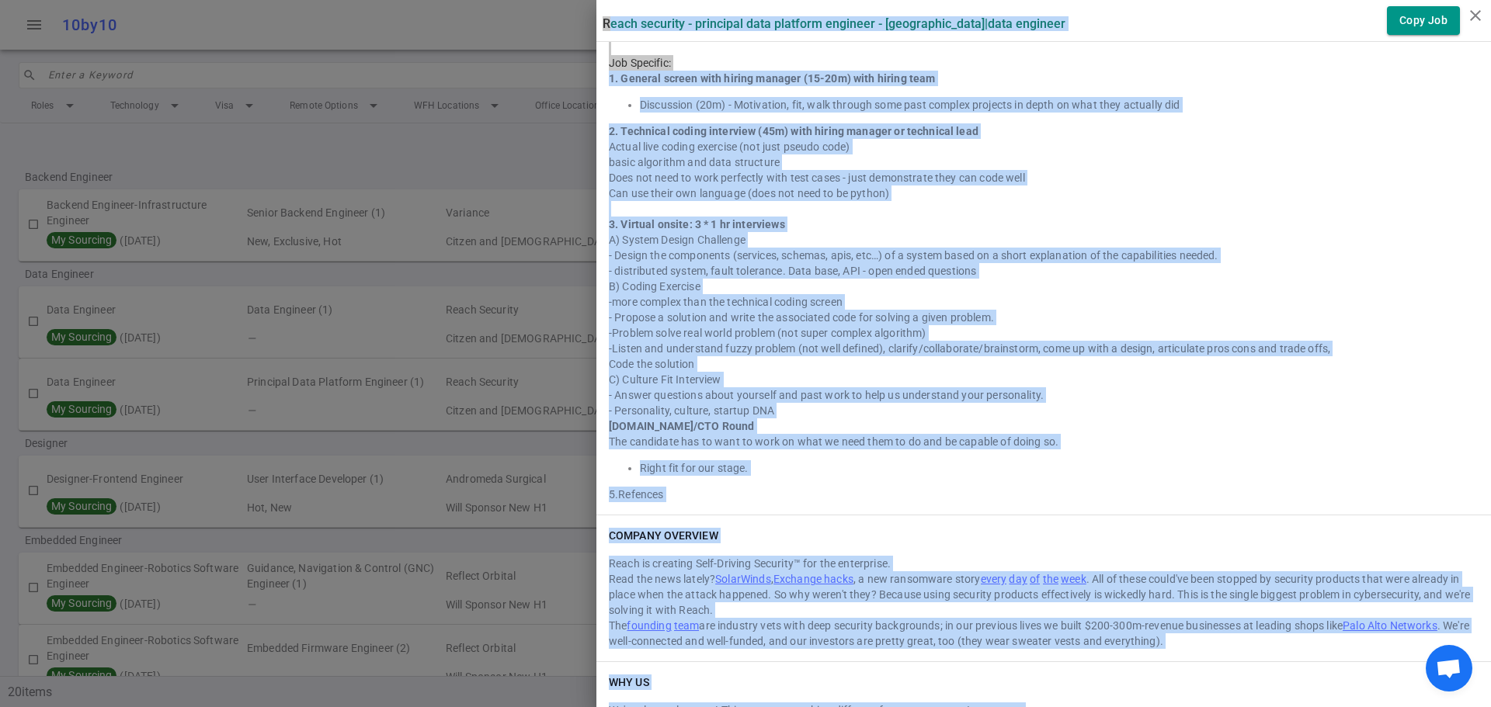
copy div "Lorem Ipsumdol - Sitametco Adip Elitsedd Eiusmodt - Incididun | Utla Etdolore M…"
click at [1065, 221] on div "3. Virtual onsite: 3 * 1 hr interviews" at bounding box center [1044, 225] width 870 height 16
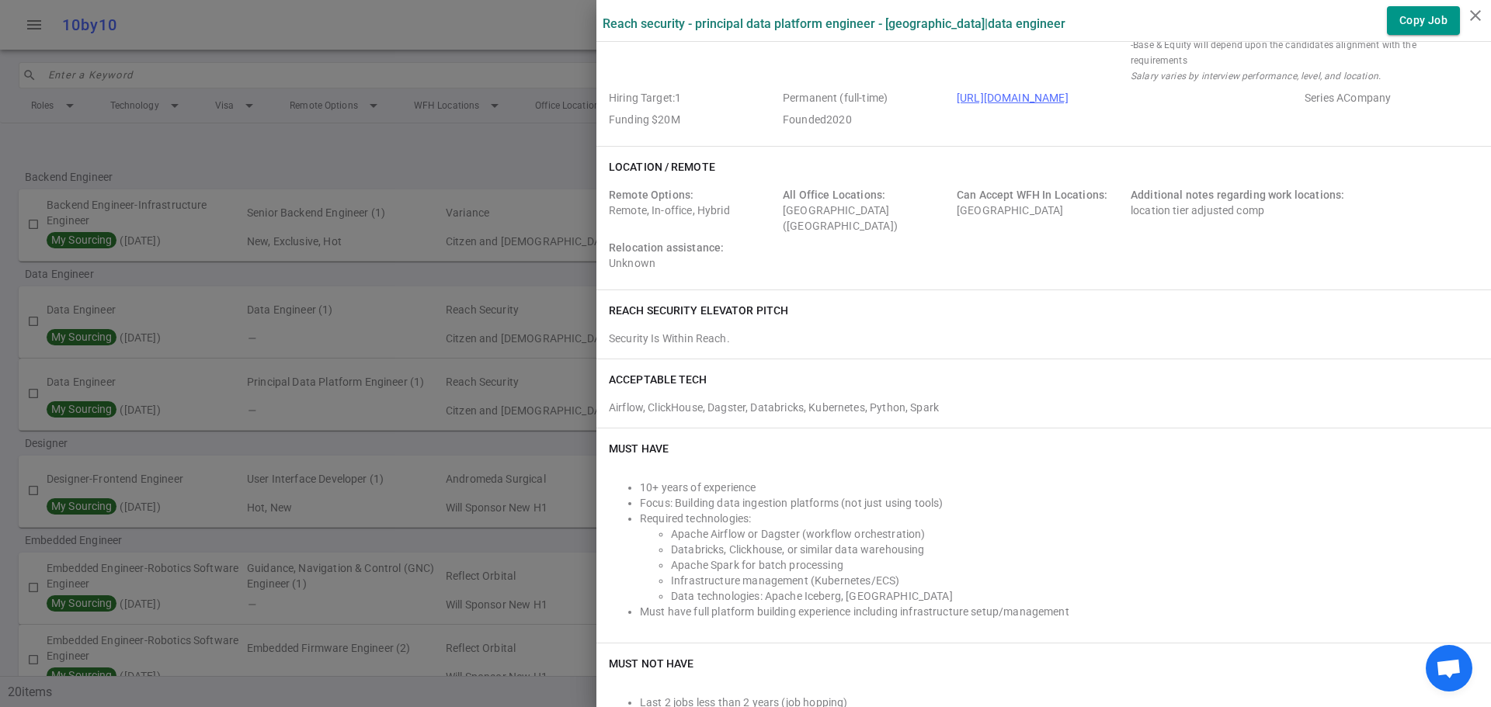
scroll to position [0, 0]
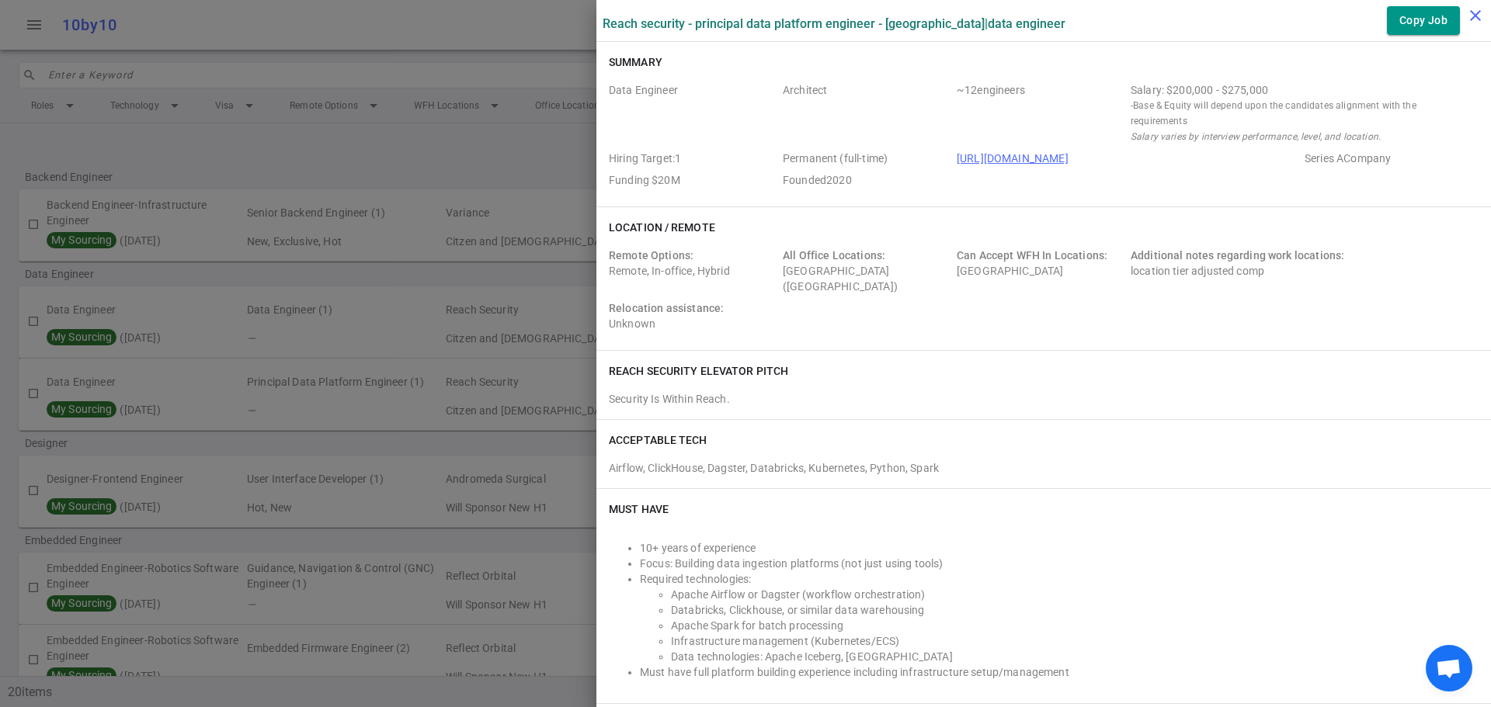
click at [1469, 19] on icon "close" at bounding box center [1475, 15] width 19 height 19
